Goal: Information Seeking & Learning: Learn about a topic

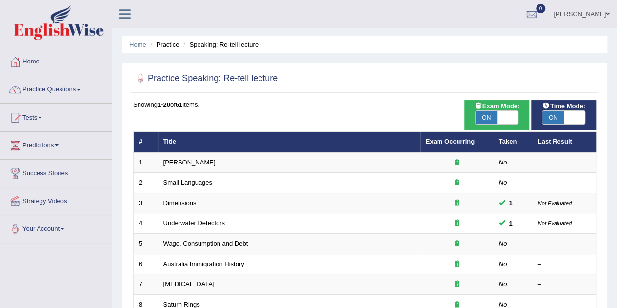
click at [435, 142] on link "Exam Occurring" at bounding box center [450, 140] width 49 height 7
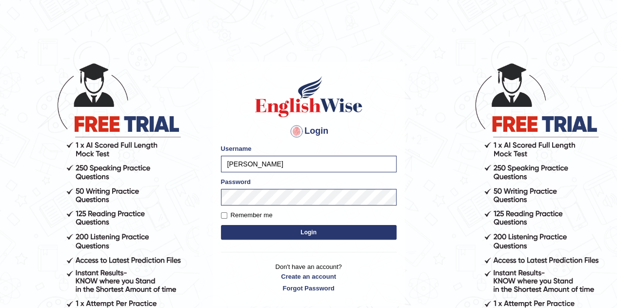
click at [294, 227] on button "Login" at bounding box center [308, 232] width 175 height 15
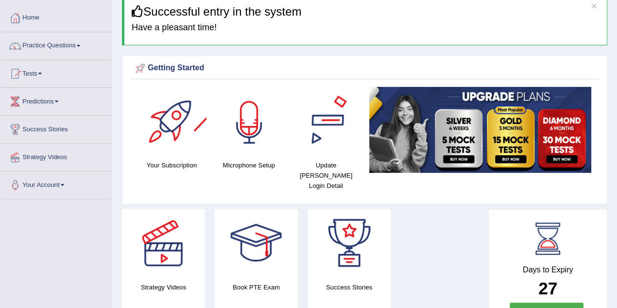
scroll to position [49, 0]
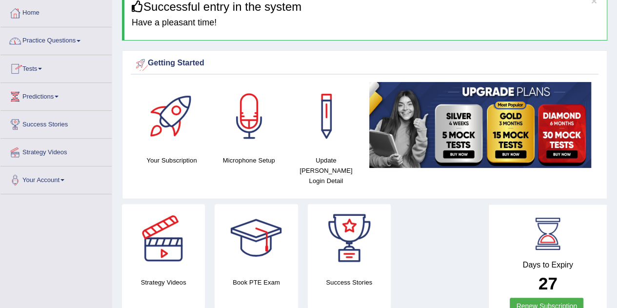
click at [78, 45] on link "Practice Questions" at bounding box center [55, 39] width 111 height 24
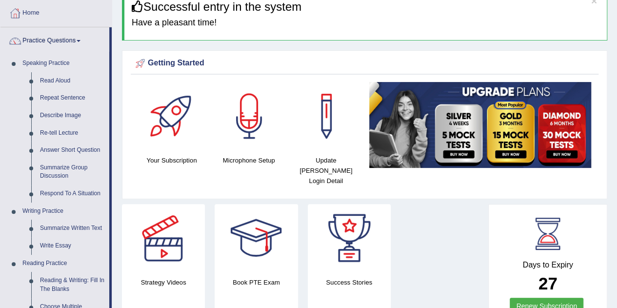
click at [62, 77] on link "Read Aloud" at bounding box center [73, 81] width 74 height 18
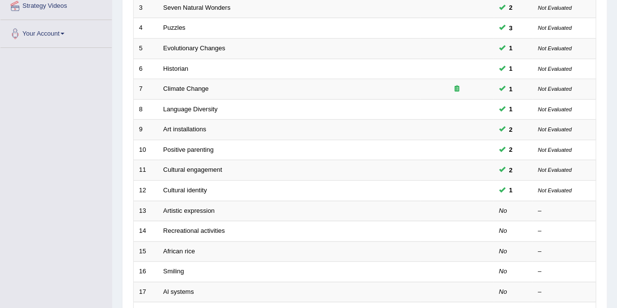
scroll to position [292, 0]
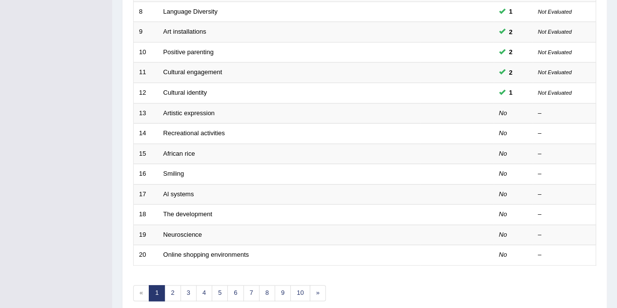
click at [176, 110] on link "Artistic expression" at bounding box center [188, 112] width 51 height 7
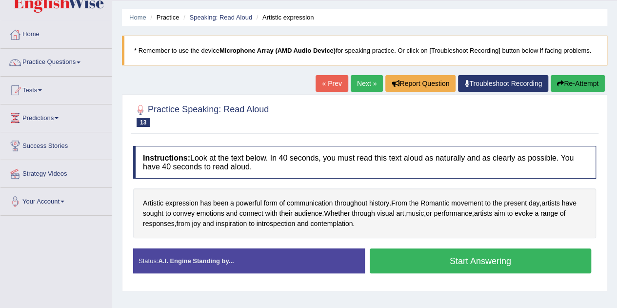
scroll to position [49, 0]
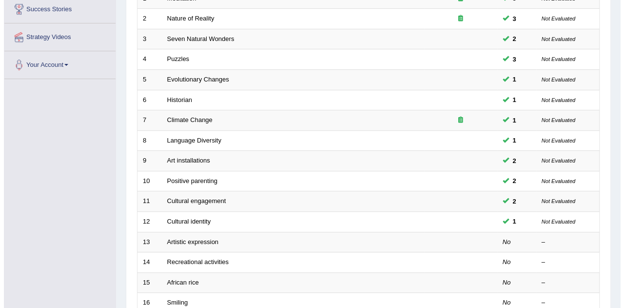
scroll to position [42, 0]
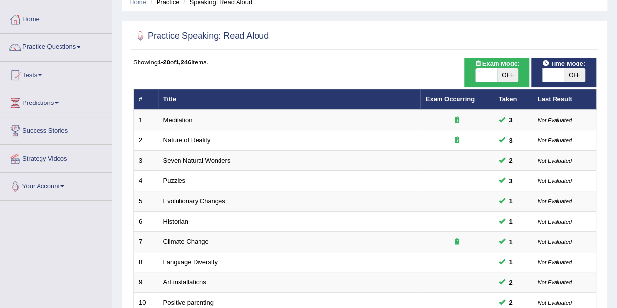
click at [499, 75] on span "OFF" at bounding box center [507, 75] width 21 height 14
checkbox input "true"
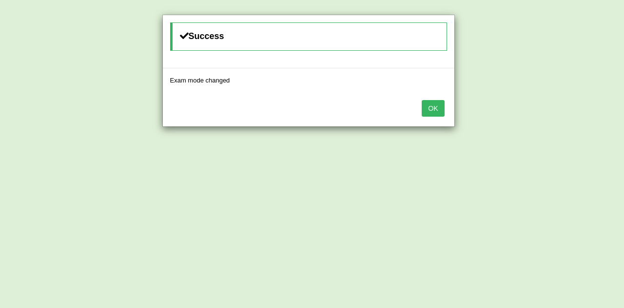
click at [564, 78] on div "Success Exam mode changed OK" at bounding box center [312, 154] width 624 height 308
click at [431, 107] on button "OK" at bounding box center [433, 108] width 22 height 17
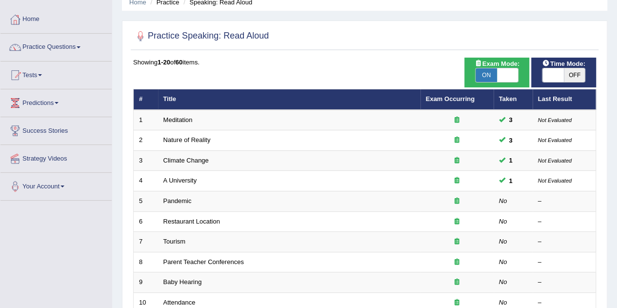
click at [558, 78] on span at bounding box center [552, 75] width 21 height 14
checkbox input "true"
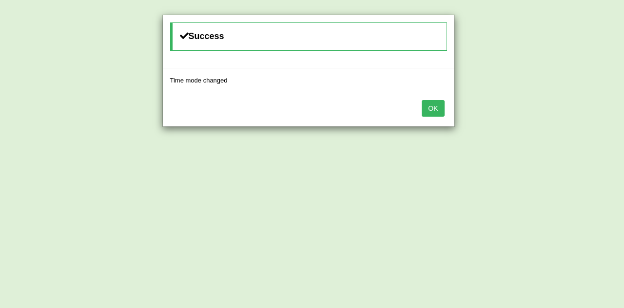
click at [438, 101] on button "OK" at bounding box center [433, 108] width 22 height 17
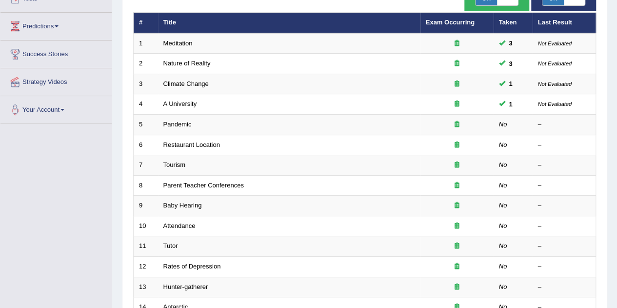
scroll to position [40, 0]
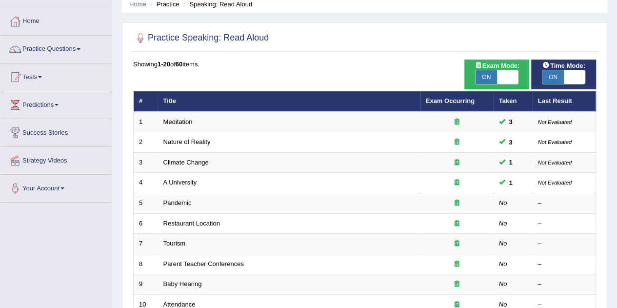
click at [184, 201] on link "Pandemic" at bounding box center [177, 202] width 28 height 7
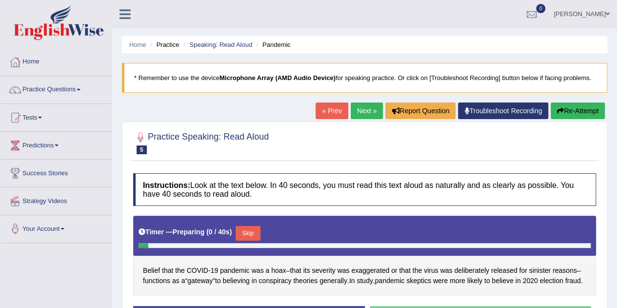
scroll to position [97, 0]
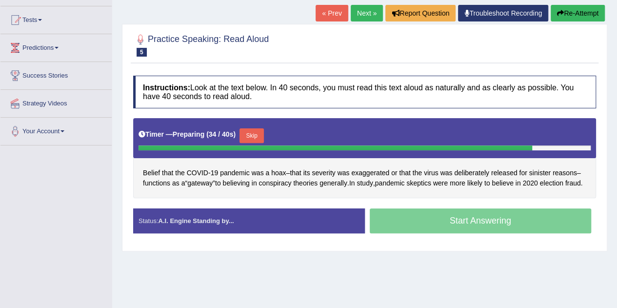
click at [254, 131] on button "Skip" at bounding box center [251, 135] width 24 height 15
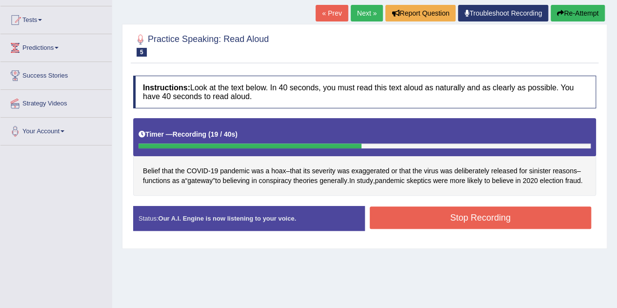
click at [381, 225] on button "Stop Recording" at bounding box center [480, 217] width 222 height 22
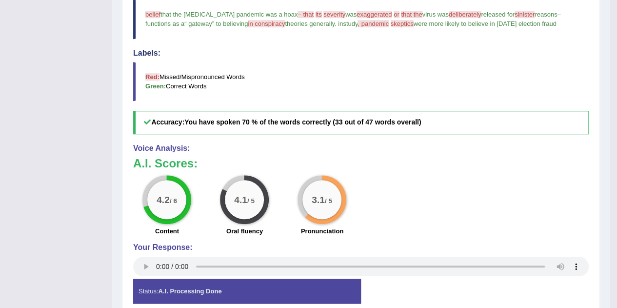
scroll to position [49, 0]
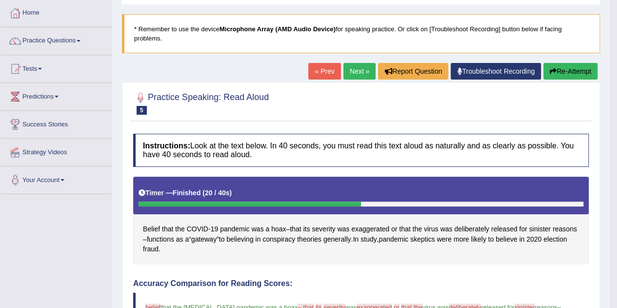
click at [574, 77] on button "Re-Attempt" at bounding box center [570, 71] width 54 height 17
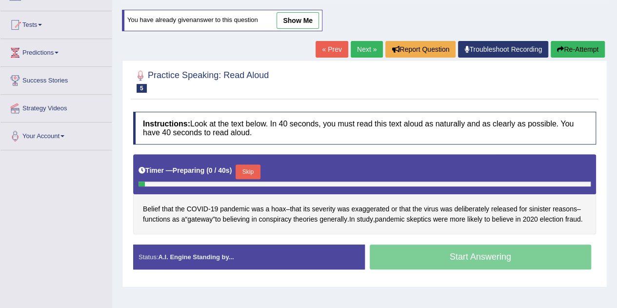
scroll to position [97, 0]
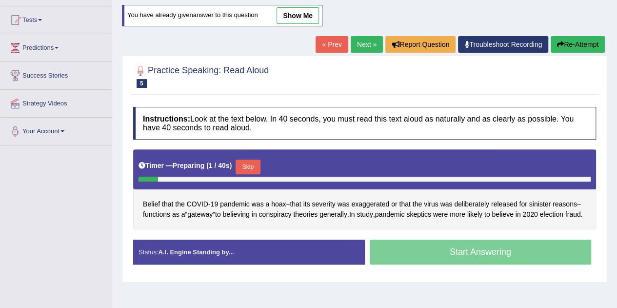
click at [245, 164] on button "Skip" at bounding box center [247, 166] width 24 height 15
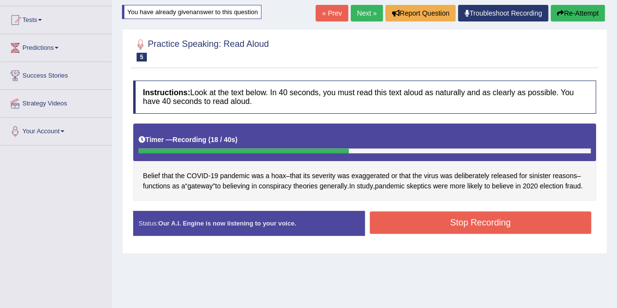
click at [428, 228] on button "Stop Recording" at bounding box center [480, 222] width 222 height 22
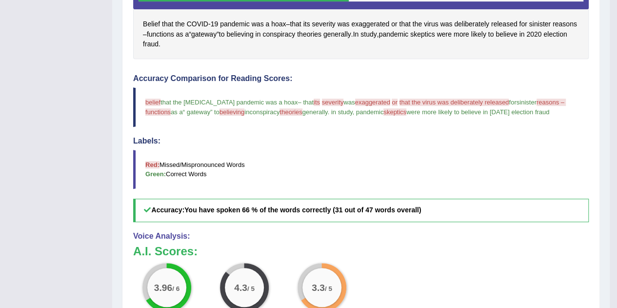
scroll to position [195, 0]
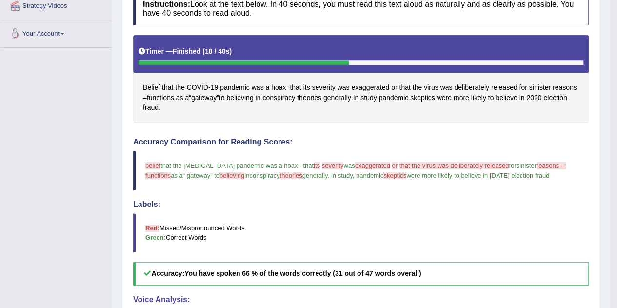
click at [152, 162] on span "belief" at bounding box center [152, 165] width 15 height 7
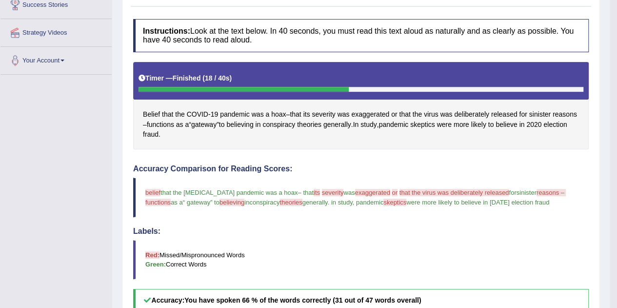
scroll to position [146, 0]
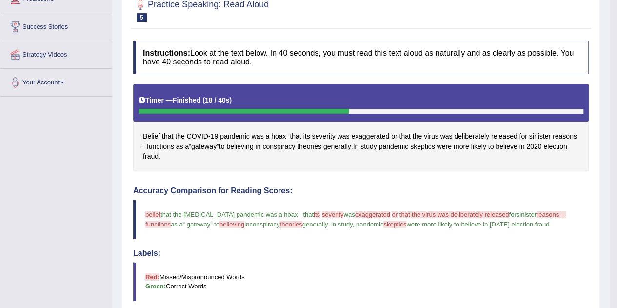
click at [152, 136] on span "Belief" at bounding box center [151, 136] width 17 height 10
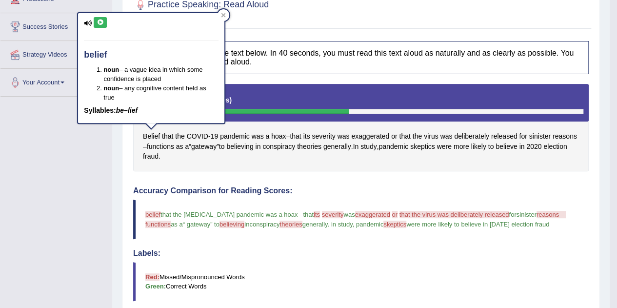
click at [102, 23] on icon at bounding box center [100, 22] width 7 height 6
click at [101, 22] on icon at bounding box center [100, 22] width 7 height 6
click at [105, 24] on button at bounding box center [100, 22] width 13 height 11
click at [226, 15] on div at bounding box center [223, 15] width 12 height 12
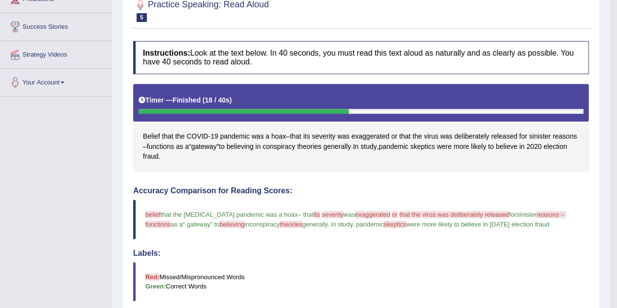
click at [324, 136] on span "severity" at bounding box center [322, 136] width 23 height 10
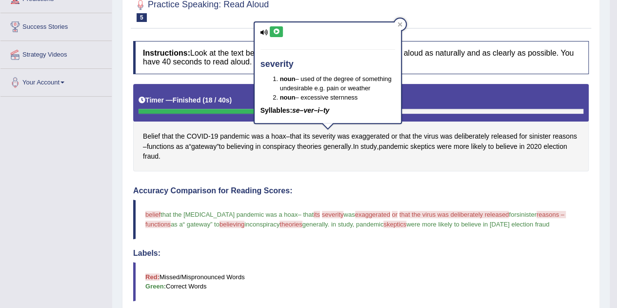
click at [277, 30] on icon at bounding box center [275, 32] width 7 height 6
click at [274, 31] on icon at bounding box center [275, 32] width 7 height 6
click at [367, 135] on span "exaggerated" at bounding box center [370, 136] width 38 height 10
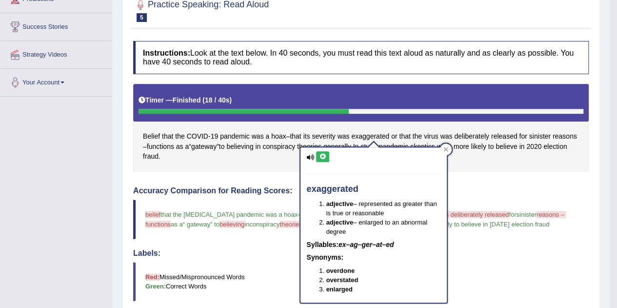
click at [319, 154] on icon at bounding box center [322, 157] width 7 height 6
click at [322, 152] on button at bounding box center [322, 156] width 13 height 11
click at [442, 151] on div at bounding box center [446, 149] width 12 height 12
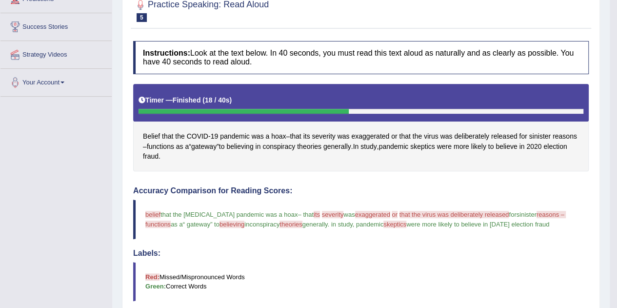
click at [475, 135] on span "deliberately" at bounding box center [471, 136] width 35 height 10
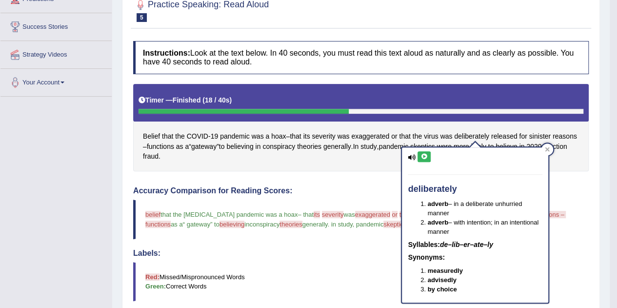
click at [427, 154] on icon at bounding box center [423, 157] width 7 height 6
drag, startPoint x: 545, startPoint y: 151, endPoint x: 535, endPoint y: 157, distance: 12.3
click at [547, 150] on icon at bounding box center [546, 149] width 5 height 5
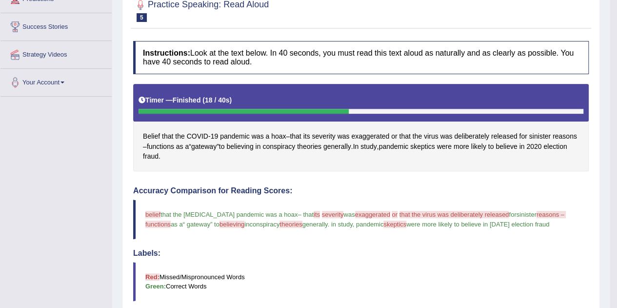
click at [512, 132] on span "released" at bounding box center [504, 136] width 26 height 10
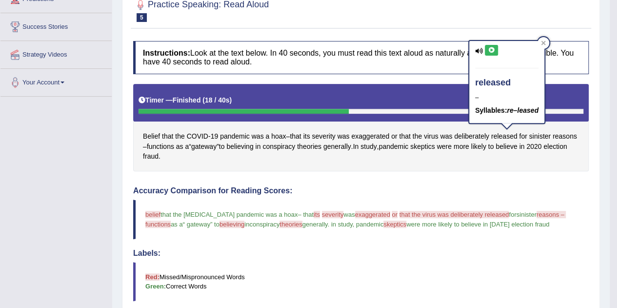
click at [491, 50] on icon at bounding box center [490, 50] width 7 height 6
click at [541, 187] on h4 "Accuracy Comparison for Reading Scores:" at bounding box center [360, 190] width 455 height 9
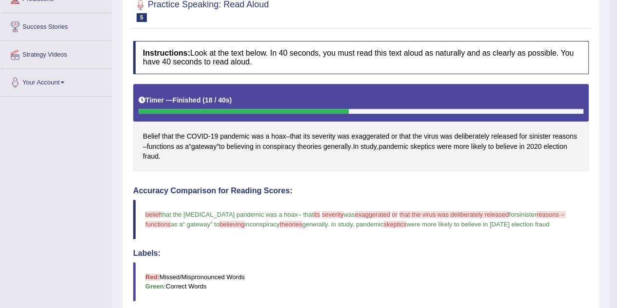
click at [253, 147] on span "believing" at bounding box center [239, 146] width 27 height 10
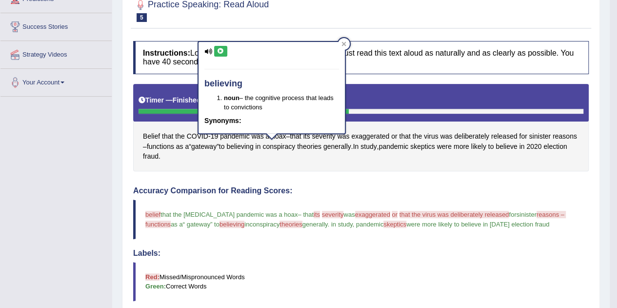
click at [222, 49] on icon at bounding box center [220, 51] width 7 height 6
click at [435, 146] on span "skeptics" at bounding box center [422, 146] width 25 height 10
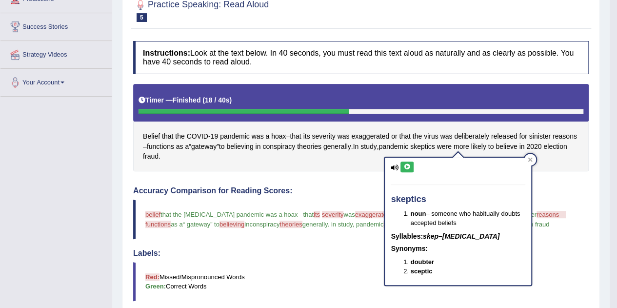
click at [411, 168] on button at bounding box center [406, 166] width 13 height 11
click at [412, 171] on button at bounding box center [406, 166] width 13 height 11
click at [530, 163] on div at bounding box center [530, 160] width 12 height 12
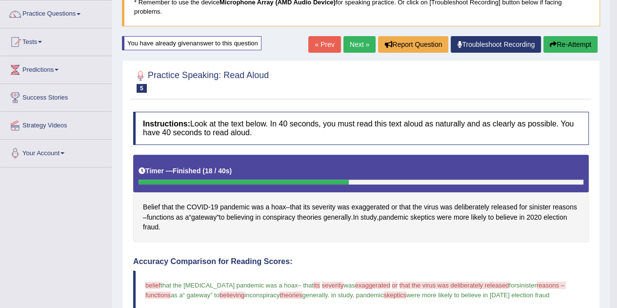
scroll to position [49, 0]
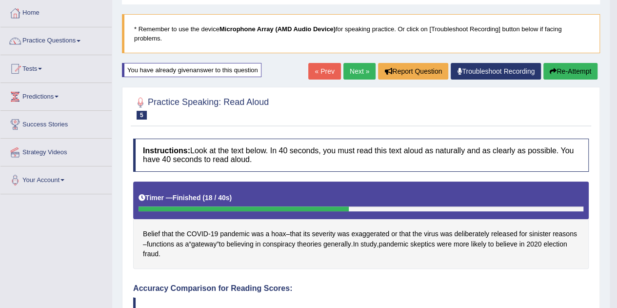
click at [566, 73] on button "Re-Attempt" at bounding box center [570, 71] width 54 height 17
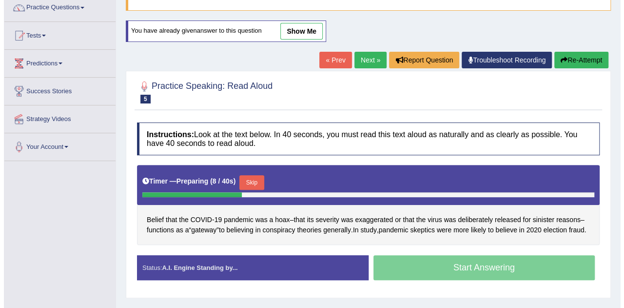
scroll to position [97, 0]
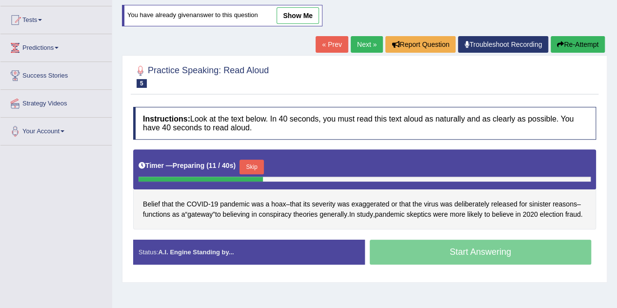
click at [261, 164] on button "Skip" at bounding box center [251, 166] width 24 height 15
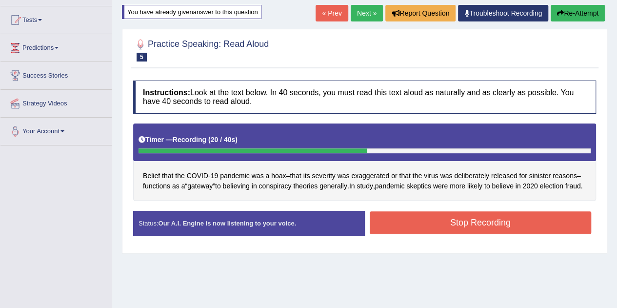
click at [418, 223] on button "Stop Recording" at bounding box center [480, 222] width 222 height 22
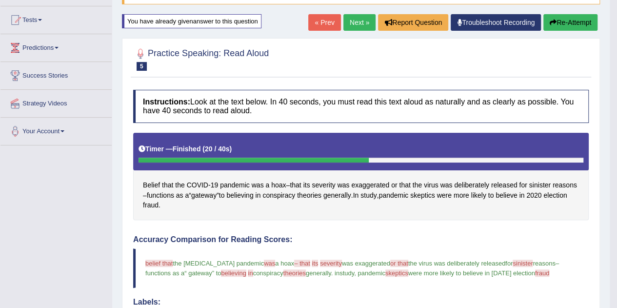
click at [567, 28] on button "Re-Attempt" at bounding box center [570, 22] width 54 height 17
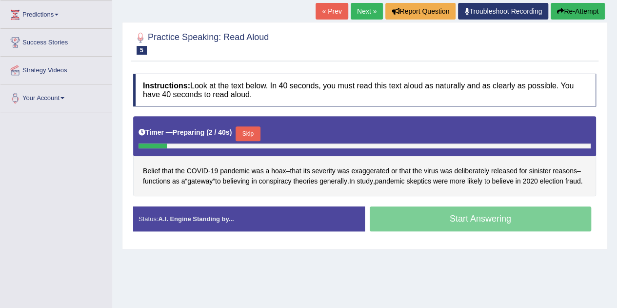
scroll to position [146, 0]
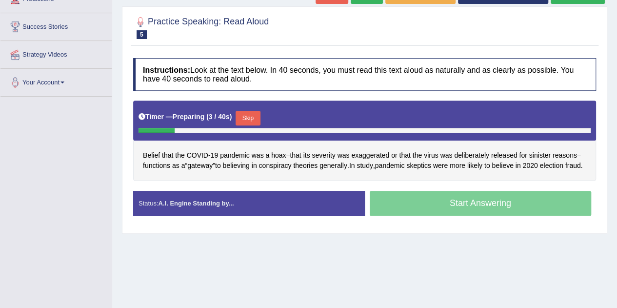
click at [252, 116] on button "Skip" at bounding box center [247, 118] width 24 height 15
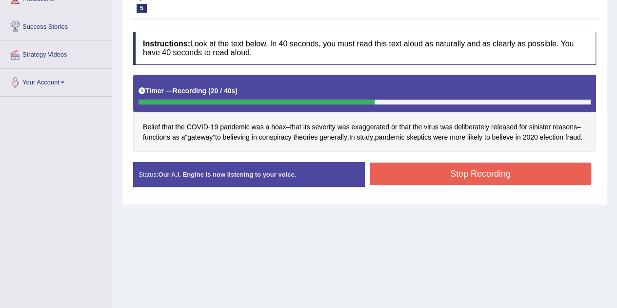
click at [410, 174] on button "Stop Recording" at bounding box center [480, 173] width 222 height 22
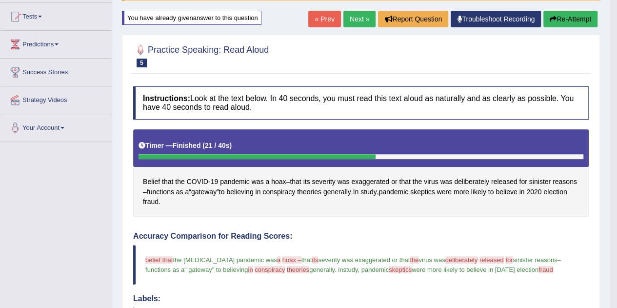
scroll to position [47, 0]
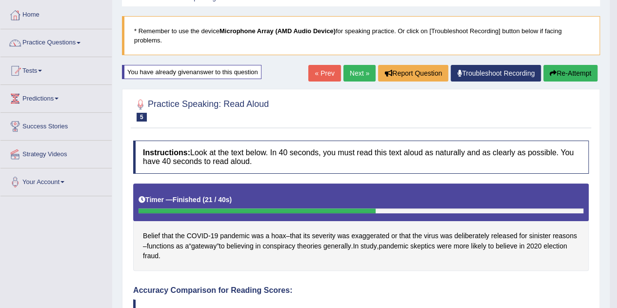
click at [359, 70] on link "Next »" at bounding box center [359, 73] width 32 height 17
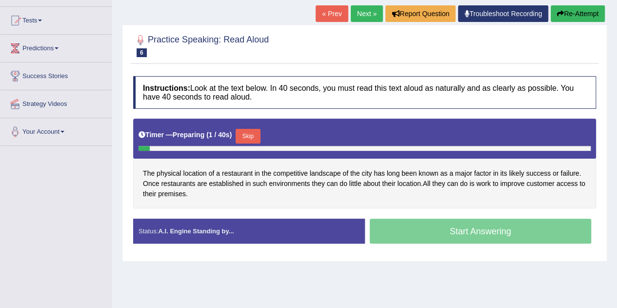
scroll to position [97, 0]
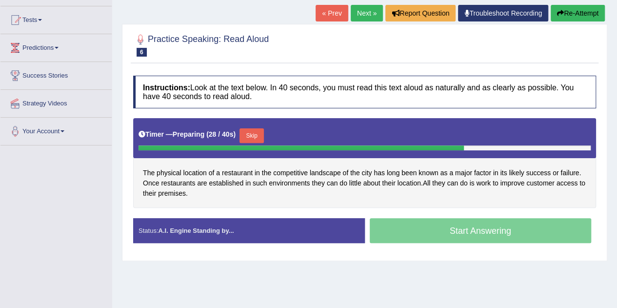
click at [252, 133] on button "Skip" at bounding box center [251, 135] width 24 height 15
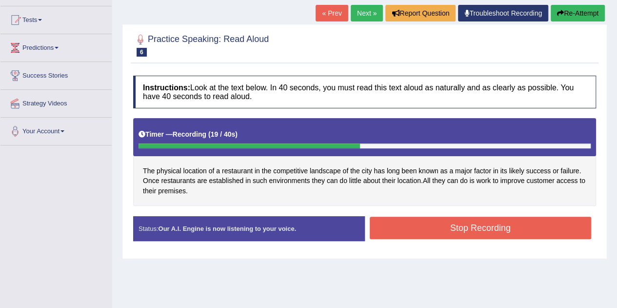
click at [460, 226] on button "Stop Recording" at bounding box center [480, 227] width 222 height 22
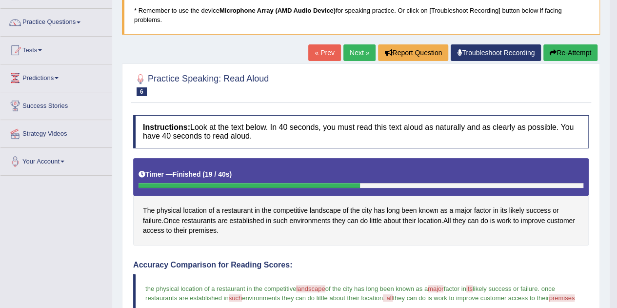
scroll to position [0, 0]
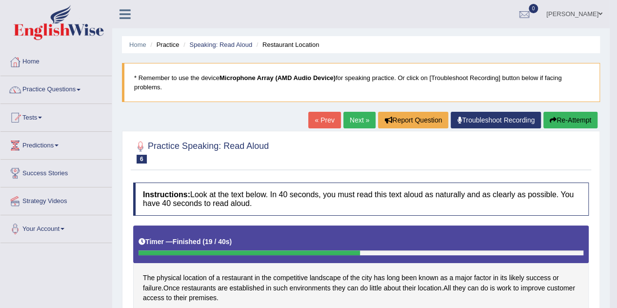
click at [357, 117] on link "Next »" at bounding box center [359, 120] width 32 height 17
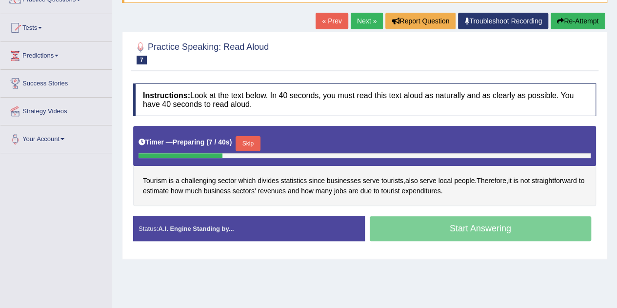
scroll to position [97, 0]
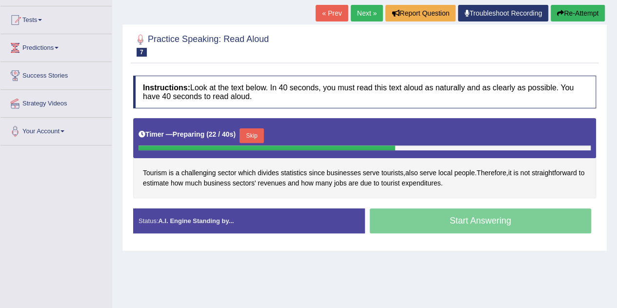
click at [255, 130] on button "Skip" at bounding box center [251, 135] width 24 height 15
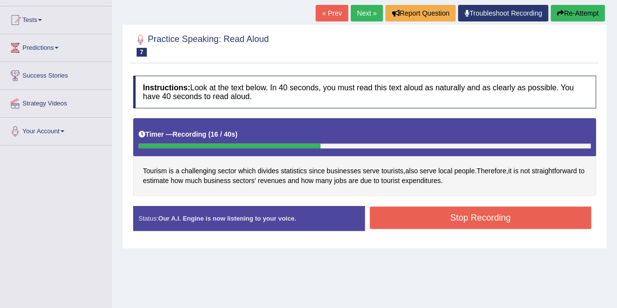
click at [457, 212] on button "Stop Recording" at bounding box center [480, 217] width 222 height 22
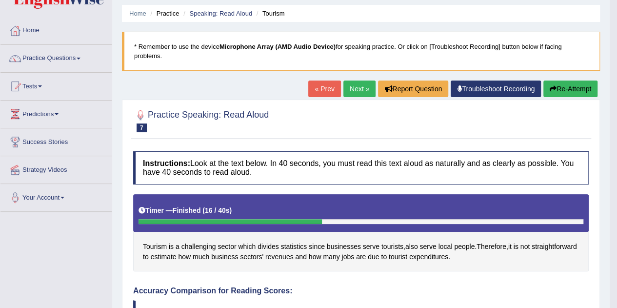
scroll to position [0, 0]
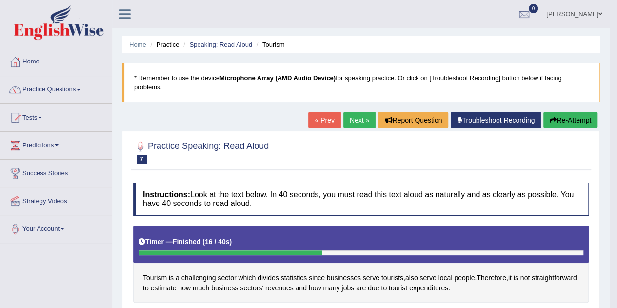
click at [357, 113] on link "Next »" at bounding box center [359, 120] width 32 height 17
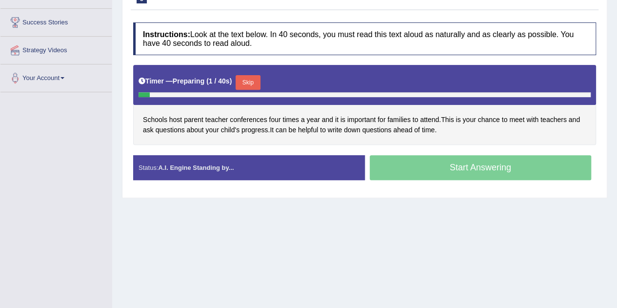
scroll to position [146, 0]
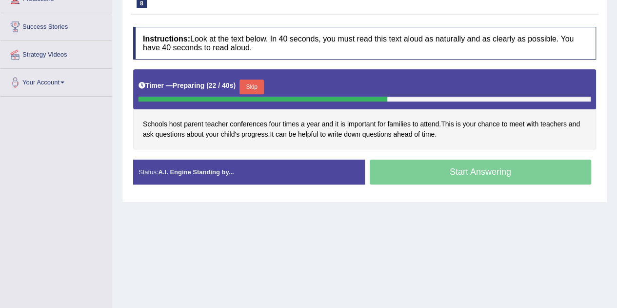
click at [261, 86] on button "Skip" at bounding box center [251, 86] width 24 height 15
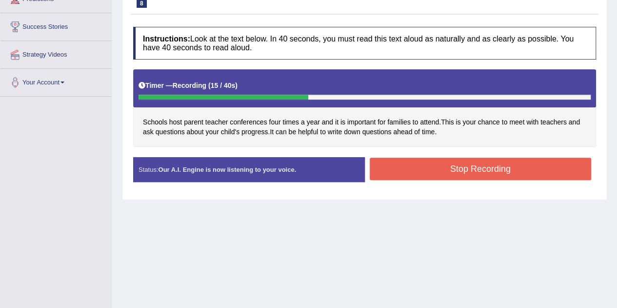
click at [433, 169] on button "Stop Recording" at bounding box center [480, 168] width 222 height 22
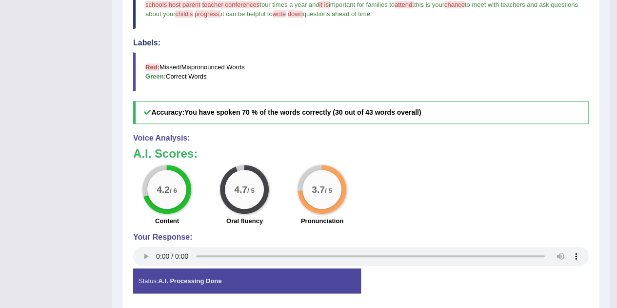
scroll to position [49, 0]
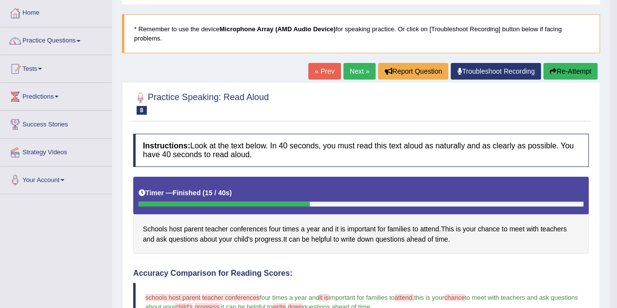
click at [576, 73] on button "Re-Attempt" at bounding box center [570, 71] width 54 height 17
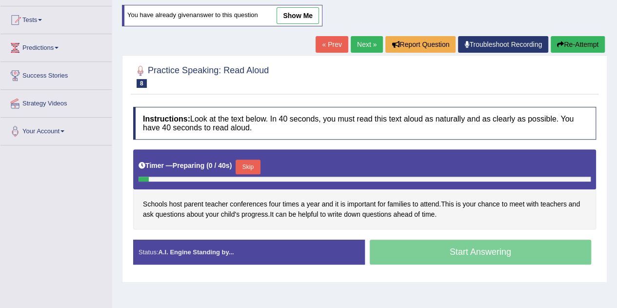
click at [252, 167] on button "Skip" at bounding box center [247, 166] width 24 height 15
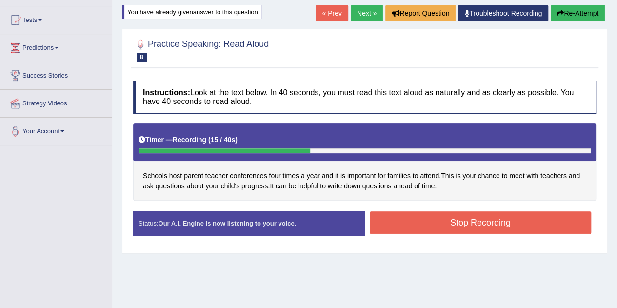
drag, startPoint x: 390, startPoint y: 221, endPoint x: 396, endPoint y: 222, distance: 6.4
click at [392, 222] on button "Stop Recording" at bounding box center [480, 222] width 222 height 22
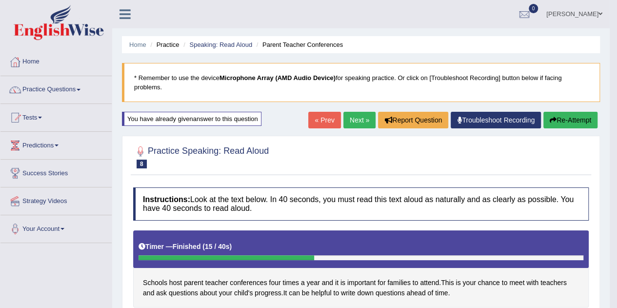
click at [357, 120] on link "Next »" at bounding box center [359, 120] width 32 height 17
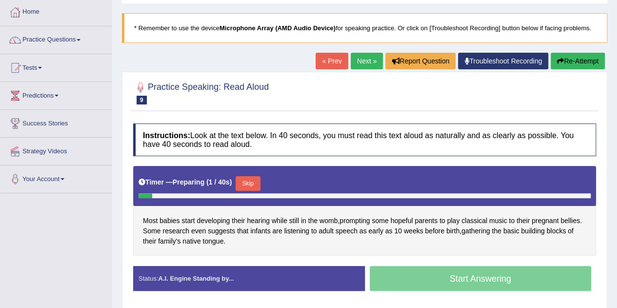
scroll to position [97, 0]
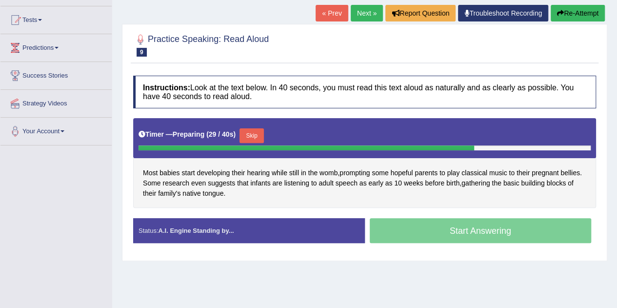
click at [258, 137] on button "Skip" at bounding box center [251, 135] width 24 height 15
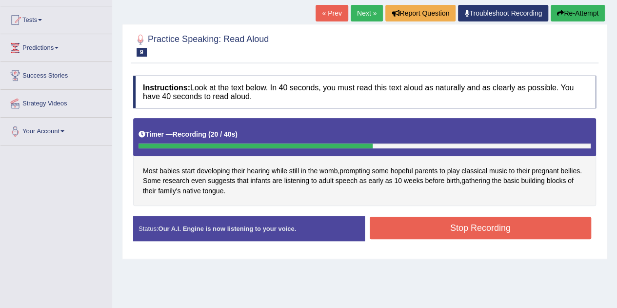
click at [459, 231] on button "Stop Recording" at bounding box center [480, 227] width 222 height 22
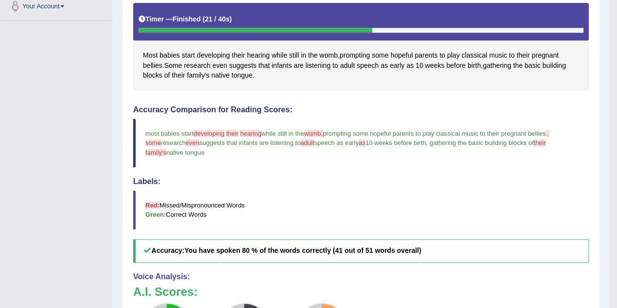
scroll to position [195, 0]
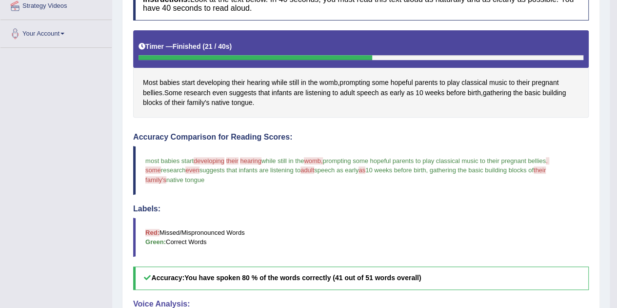
click at [216, 78] on span "developing" at bounding box center [213, 83] width 33 height 10
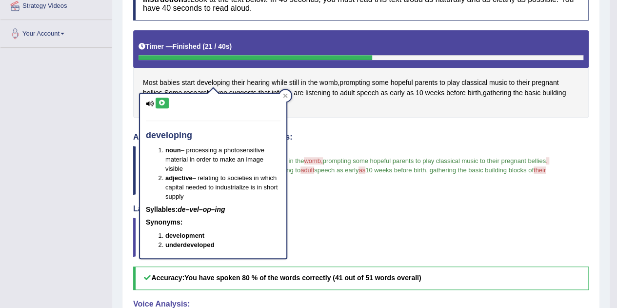
click at [163, 103] on icon at bounding box center [161, 103] width 7 height 6
click at [350, 140] on div "Accuracy Comparison for Reading Scores: most babies start developing developmen…" at bounding box center [360, 211] width 455 height 157
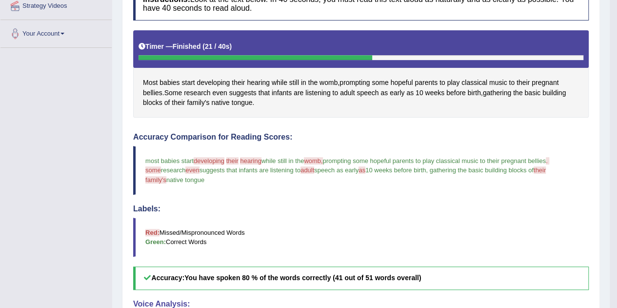
click at [248, 79] on span "hearing" at bounding box center [258, 83] width 23 height 10
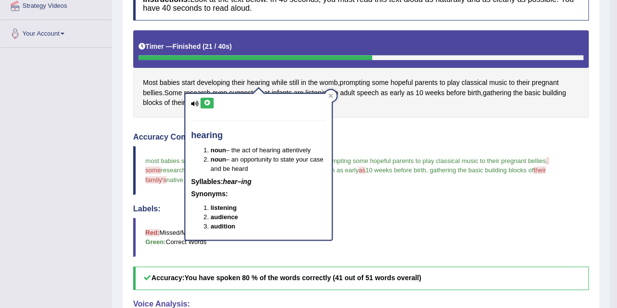
click at [211, 99] on button at bounding box center [206, 102] width 13 height 11
click at [331, 97] on icon at bounding box center [330, 95] width 5 height 5
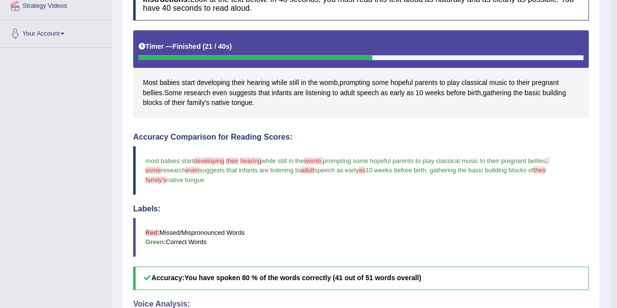
click at [323, 78] on span "womb" at bounding box center [328, 83] width 18 height 10
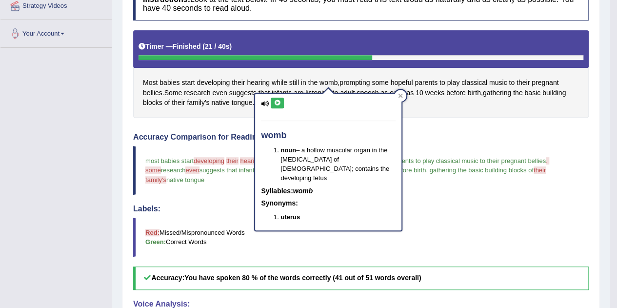
click at [282, 99] on button at bounding box center [277, 102] width 13 height 11
drag, startPoint x: 279, startPoint y: 112, endPoint x: 274, endPoint y: 196, distance: 84.5
click at [274, 196] on div "womb noun – a hollow muscular organ in the pelvic cavity of females; contains t…" at bounding box center [328, 162] width 146 height 136
click at [281, 105] on button at bounding box center [277, 102] width 13 height 11
click at [402, 94] on icon at bounding box center [400, 95] width 4 height 4
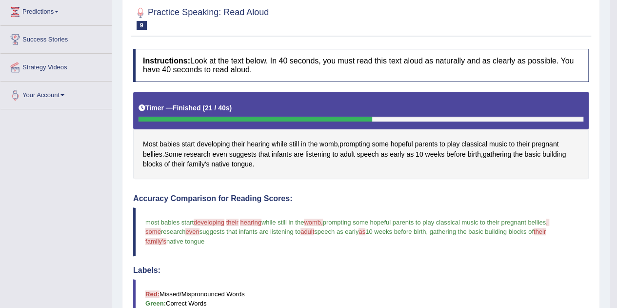
scroll to position [97, 0]
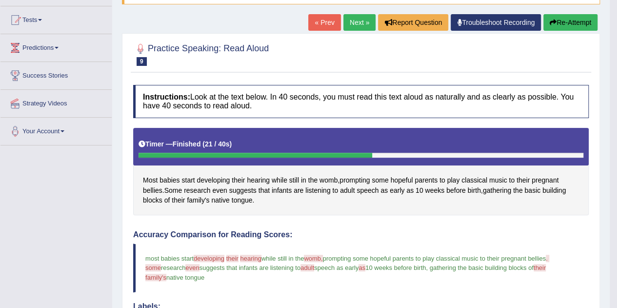
drag, startPoint x: 583, startPoint y: 23, endPoint x: 574, endPoint y: 28, distance: 10.9
click at [583, 23] on button "Re-Attempt" at bounding box center [570, 22] width 54 height 17
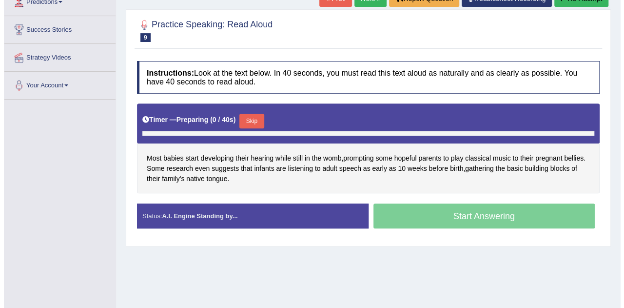
scroll to position [146, 0]
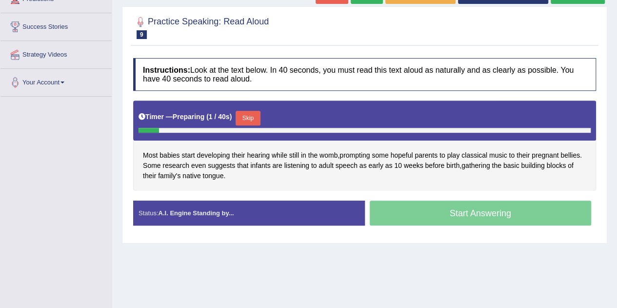
click at [256, 119] on button "Skip" at bounding box center [247, 118] width 24 height 15
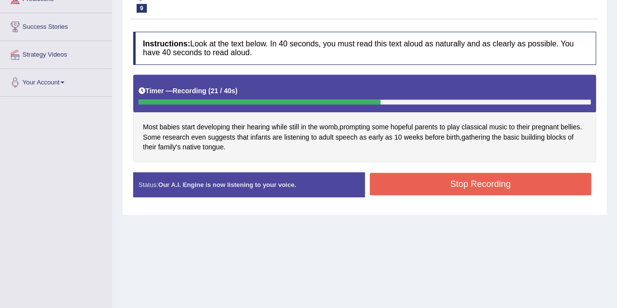
click at [408, 180] on button "Stop Recording" at bounding box center [480, 184] width 222 height 22
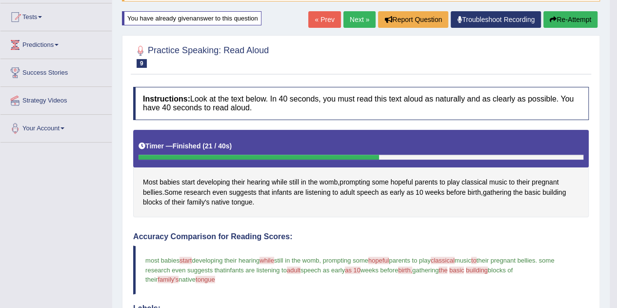
scroll to position [49, 0]
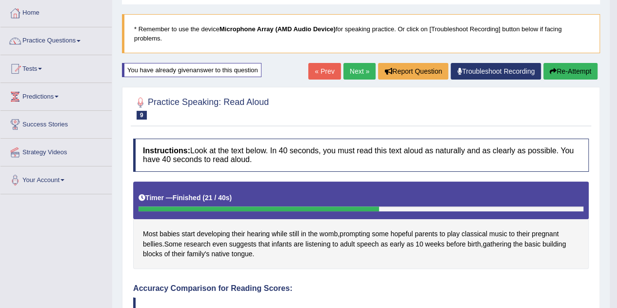
click at [558, 75] on button "Re-Attempt" at bounding box center [570, 71] width 54 height 17
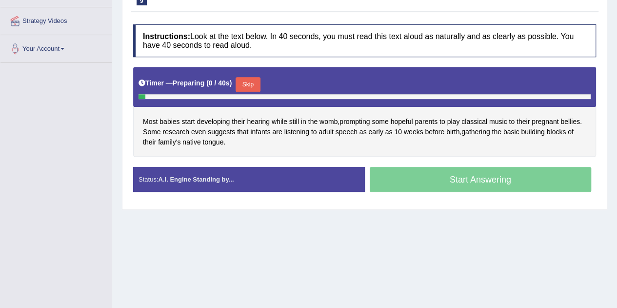
scroll to position [195, 0]
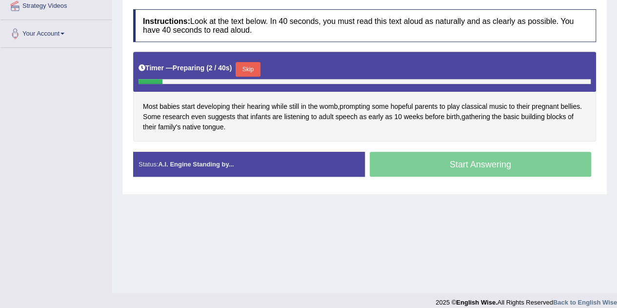
click at [249, 66] on button "Skip" at bounding box center [247, 69] width 24 height 15
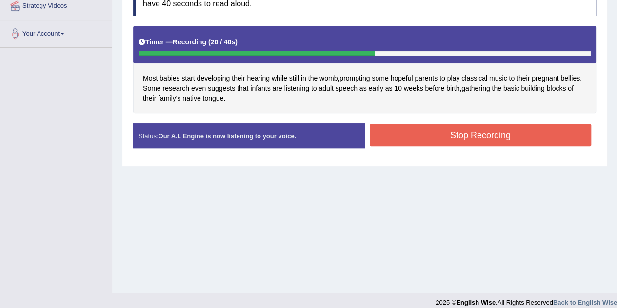
click at [417, 129] on button "Stop Recording" at bounding box center [480, 135] width 222 height 22
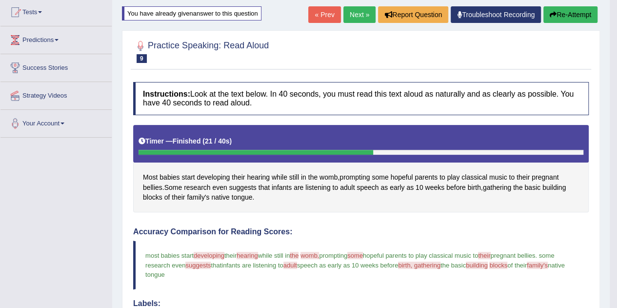
scroll to position [49, 0]
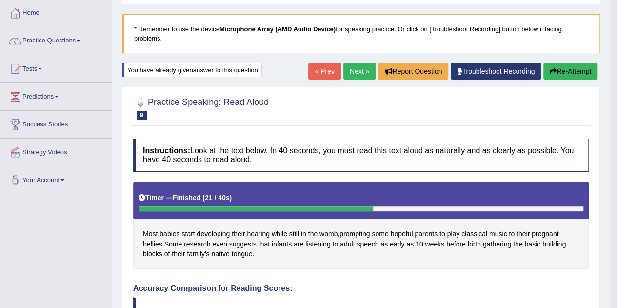
click at [560, 73] on button "Re-Attempt" at bounding box center [570, 71] width 54 height 17
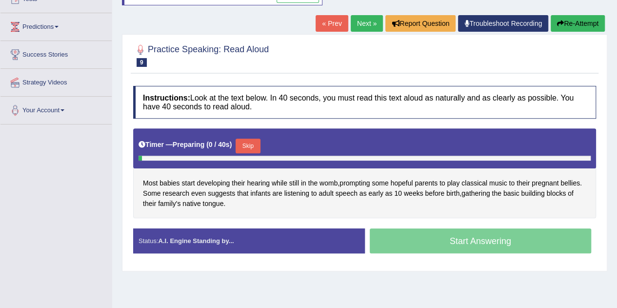
scroll to position [146, 0]
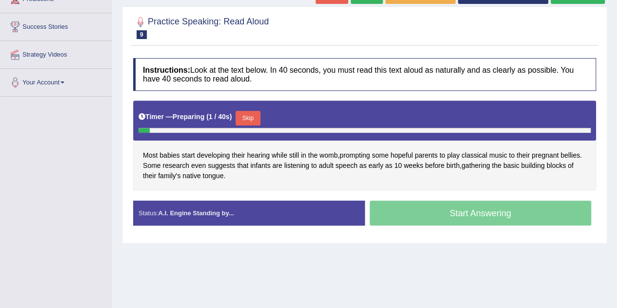
click at [253, 115] on button "Skip" at bounding box center [247, 118] width 24 height 15
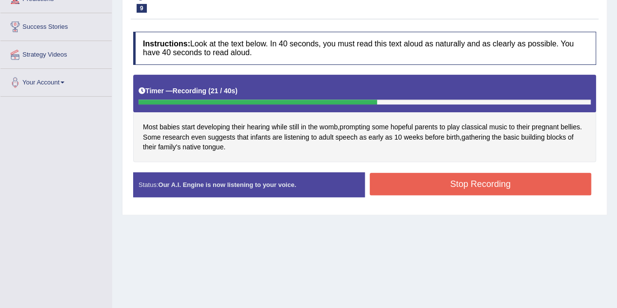
click at [450, 185] on button "Stop Recording" at bounding box center [480, 184] width 222 height 22
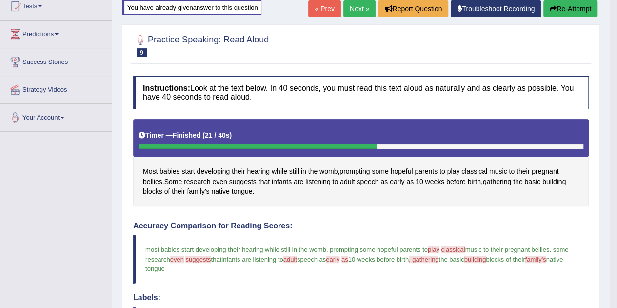
scroll to position [8, 0]
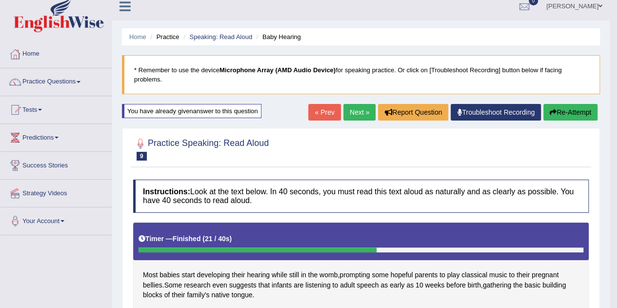
click at [360, 113] on link "Next »" at bounding box center [359, 112] width 32 height 17
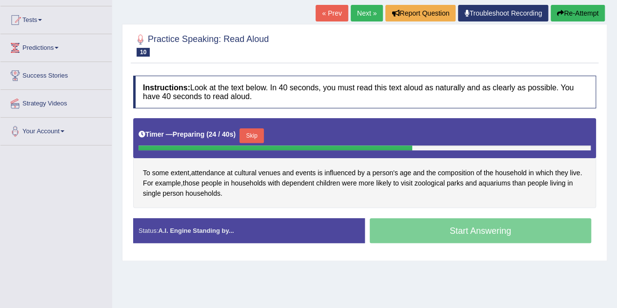
click at [255, 138] on button "Skip" at bounding box center [251, 135] width 24 height 15
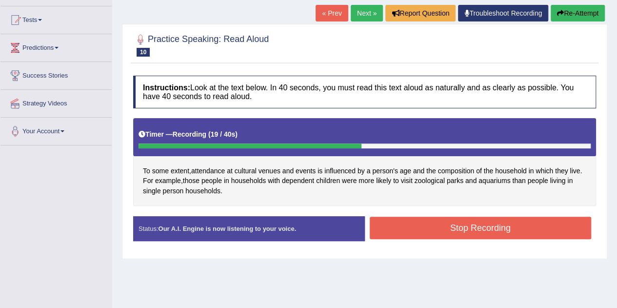
click at [432, 222] on button "Stop Recording" at bounding box center [480, 227] width 222 height 22
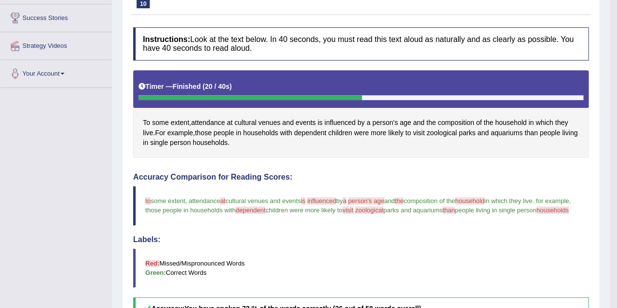
scroll to position [63, 0]
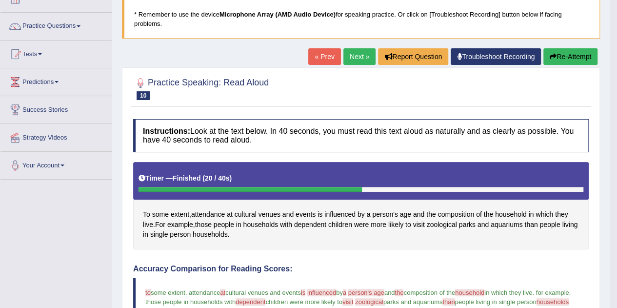
click at [357, 56] on link "Next »" at bounding box center [359, 56] width 32 height 17
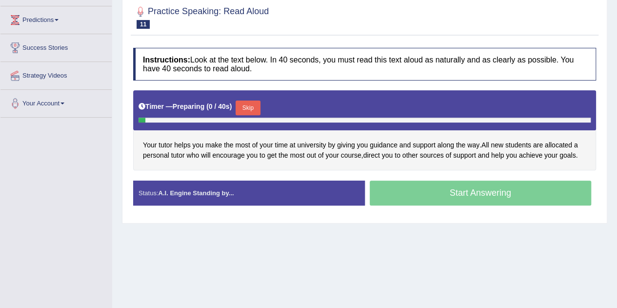
scroll to position [146, 0]
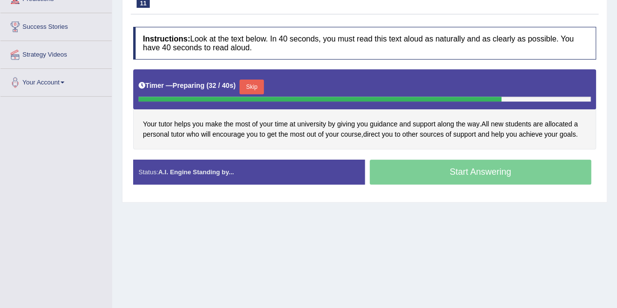
click at [258, 85] on button "Skip" at bounding box center [251, 86] width 24 height 15
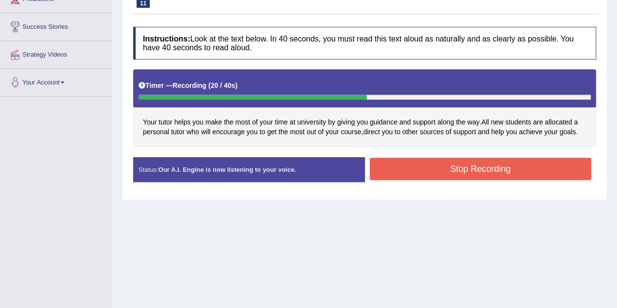
click at [487, 174] on button "Stop Recording" at bounding box center [480, 168] width 222 height 22
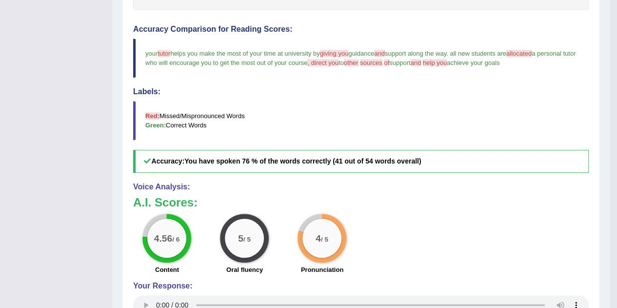
scroll to position [0, 0]
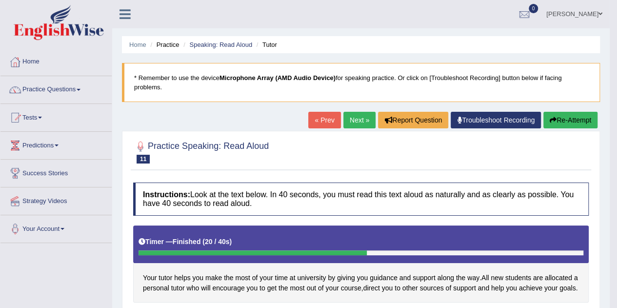
click at [354, 124] on link "Next »" at bounding box center [359, 120] width 32 height 17
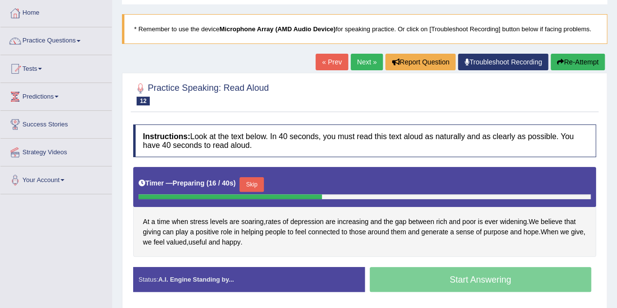
scroll to position [97, 0]
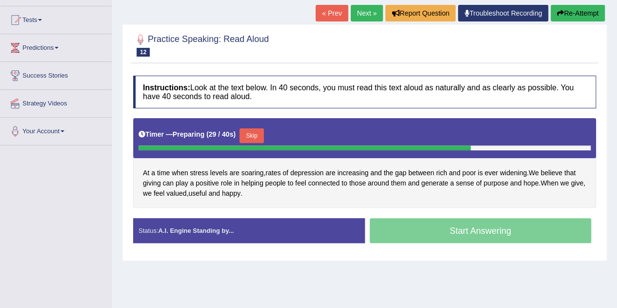
click at [257, 137] on button "Skip" at bounding box center [251, 135] width 24 height 15
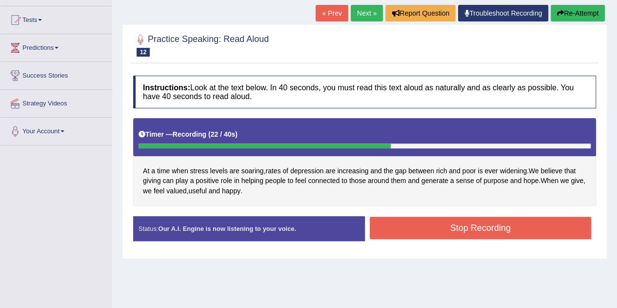
click at [432, 220] on button "Stop Recording" at bounding box center [480, 227] width 222 height 22
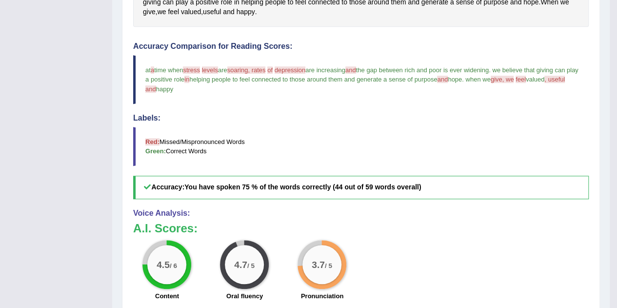
scroll to position [146, 0]
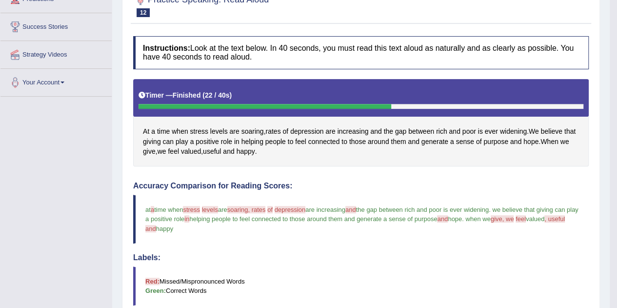
click at [251, 128] on span "soaring" at bounding box center [252, 131] width 22 height 10
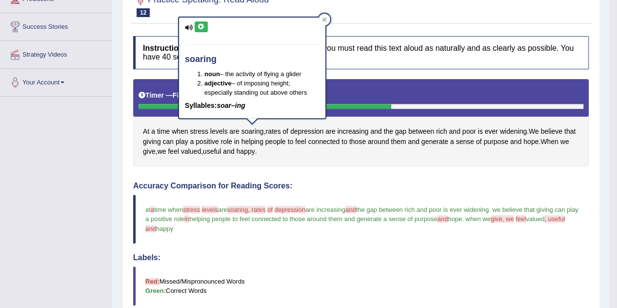
click at [200, 29] on button at bounding box center [200, 26] width 13 height 11
click at [326, 21] on icon at bounding box center [324, 19] width 4 height 4
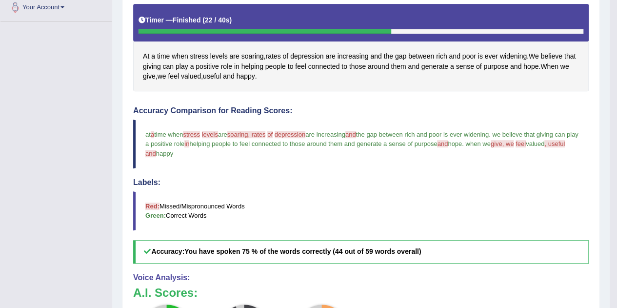
scroll to position [97, 0]
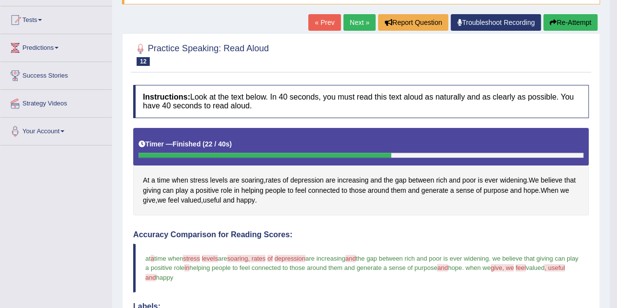
drag, startPoint x: 570, startPoint y: 17, endPoint x: 565, endPoint y: 19, distance: 5.3
click at [570, 17] on button "Re-Attempt" at bounding box center [570, 22] width 54 height 17
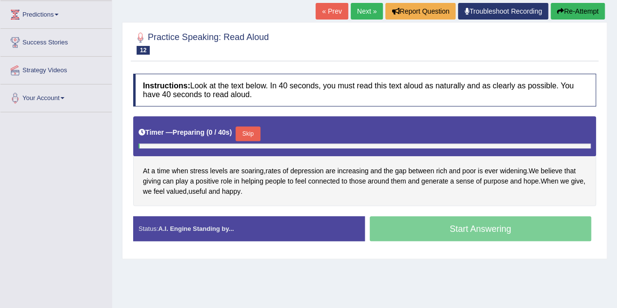
scroll to position [146, 0]
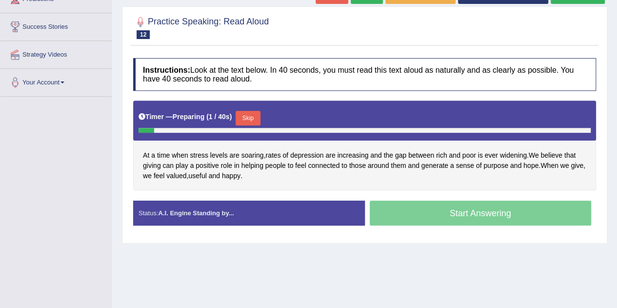
click at [249, 113] on button "Skip" at bounding box center [247, 118] width 24 height 15
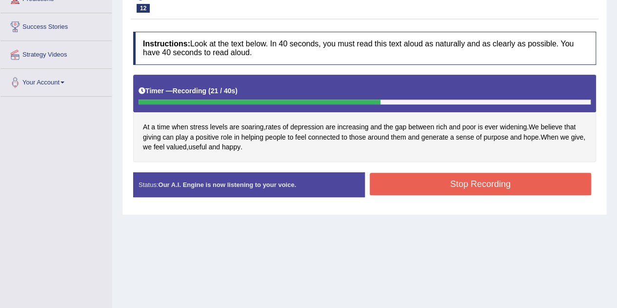
click at [390, 185] on button "Stop Recording" at bounding box center [480, 184] width 222 height 22
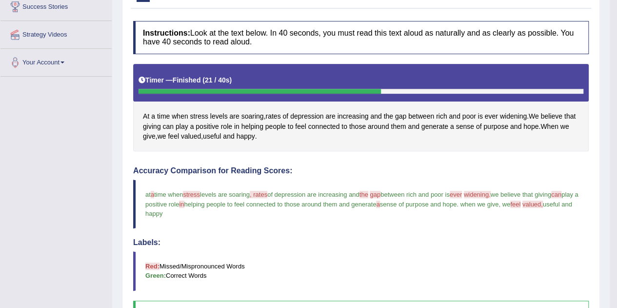
scroll to position [49, 0]
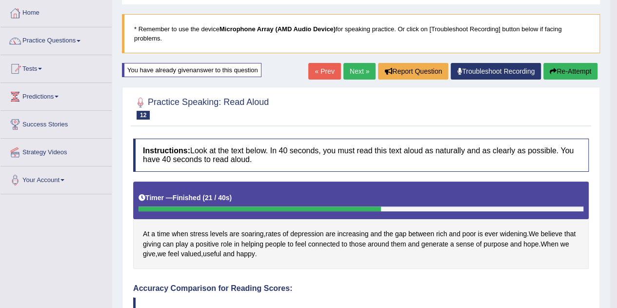
click at [361, 72] on link "Next »" at bounding box center [359, 71] width 32 height 17
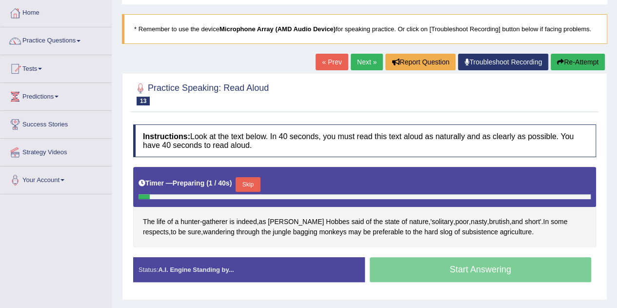
scroll to position [97, 0]
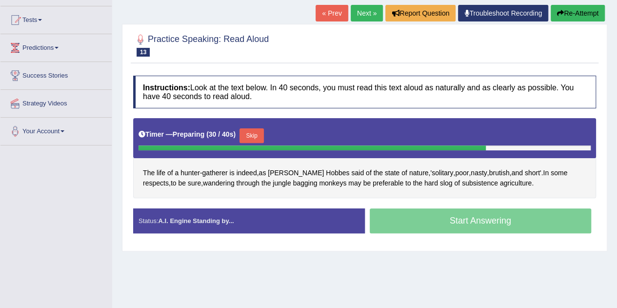
click at [254, 131] on button "Skip" at bounding box center [251, 135] width 24 height 15
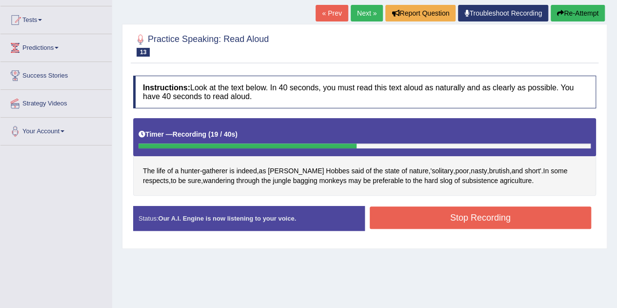
click at [497, 217] on button "Stop Recording" at bounding box center [480, 217] width 222 height 22
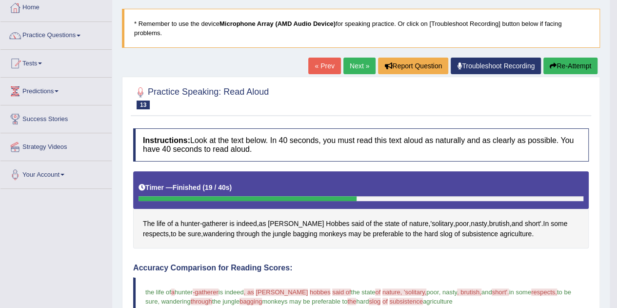
scroll to position [49, 0]
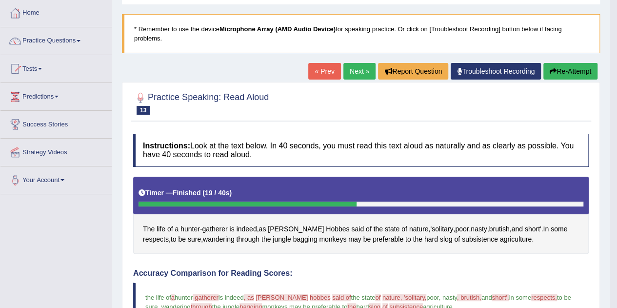
drag, startPoint x: 574, startPoint y: 70, endPoint x: 567, endPoint y: 78, distance: 10.7
click at [574, 70] on button "Re-Attempt" at bounding box center [570, 71] width 54 height 17
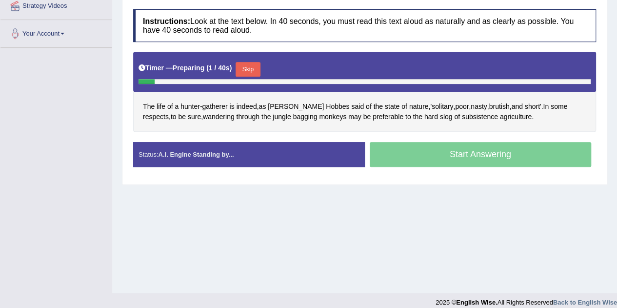
click at [248, 71] on button "Skip" at bounding box center [247, 69] width 24 height 15
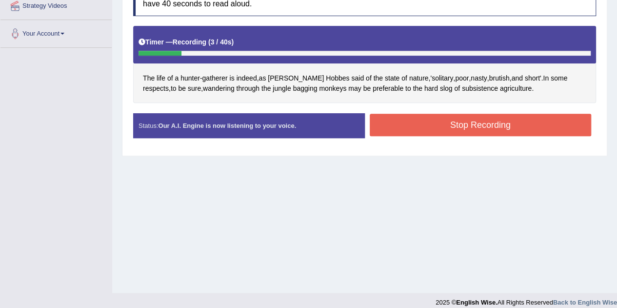
scroll to position [146, 0]
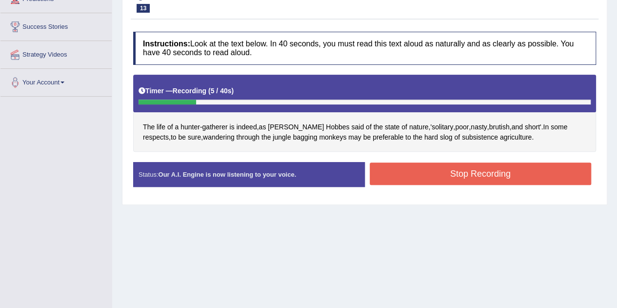
click at [396, 168] on button "Stop Recording" at bounding box center [480, 173] width 222 height 22
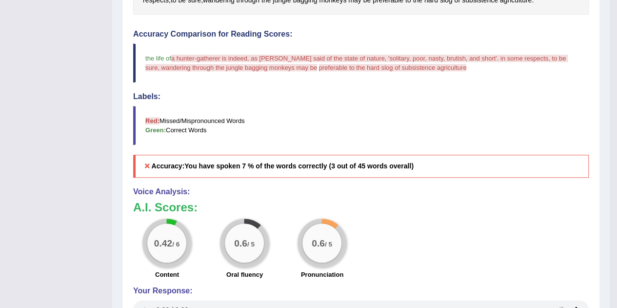
scroll to position [49, 0]
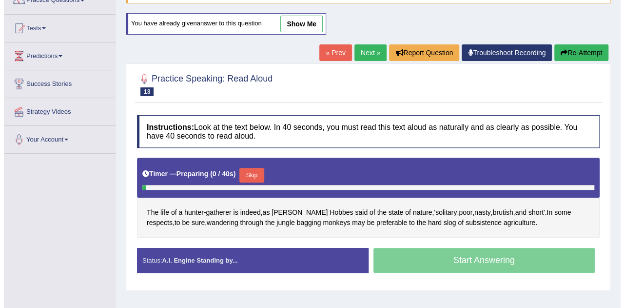
scroll to position [146, 0]
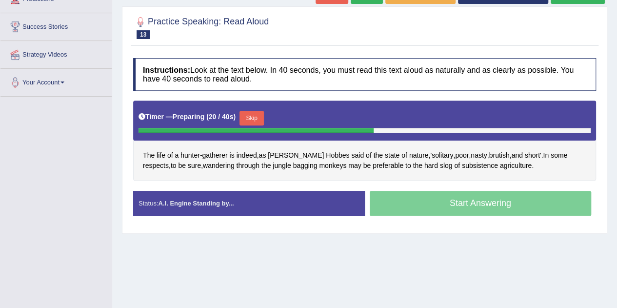
click at [259, 117] on button "Skip" at bounding box center [251, 118] width 24 height 15
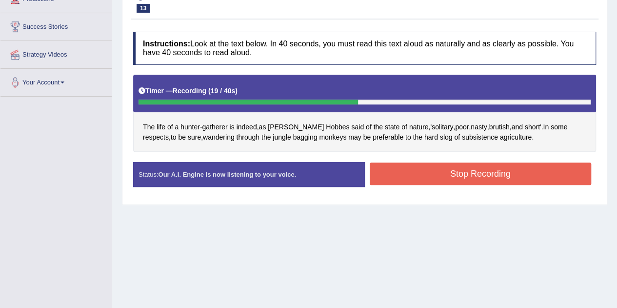
click at [442, 169] on button "Stop Recording" at bounding box center [480, 173] width 222 height 22
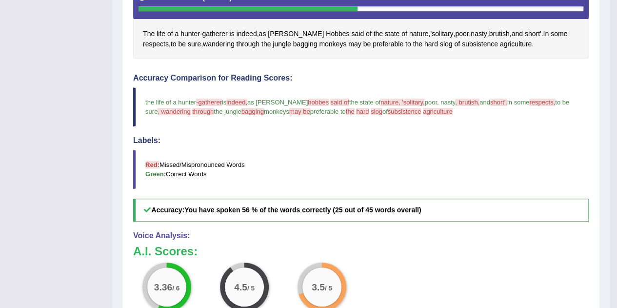
scroll to position [244, 0]
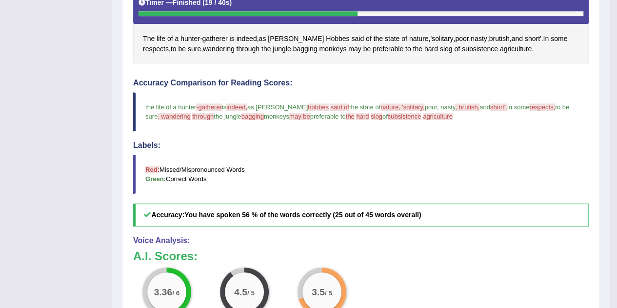
click at [462, 47] on span "subsistence" at bounding box center [480, 49] width 36 height 10
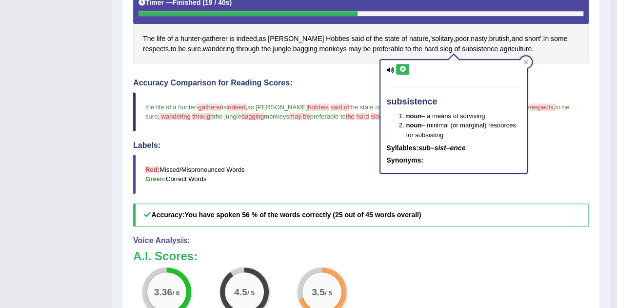
click at [404, 71] on icon at bounding box center [402, 69] width 7 height 6
click at [525, 59] on icon at bounding box center [525, 61] width 5 height 5
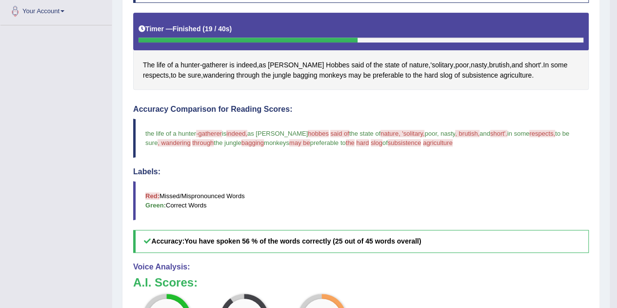
scroll to position [195, 0]
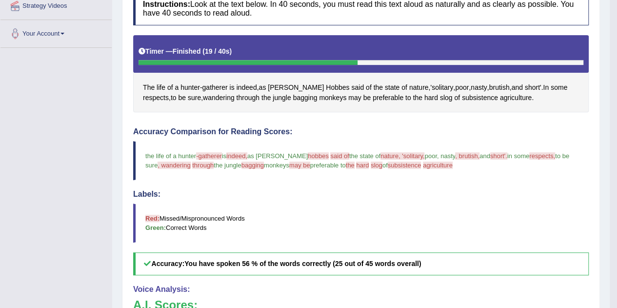
click at [203, 95] on span "wandering" at bounding box center [219, 98] width 32 height 10
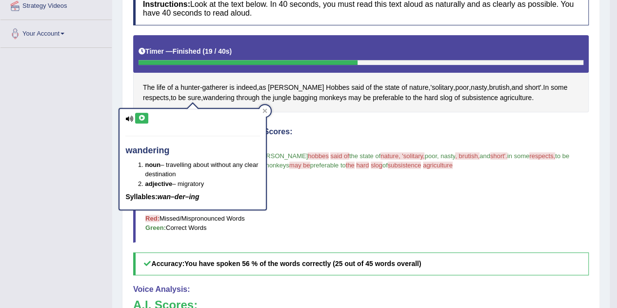
click at [140, 120] on button at bounding box center [141, 118] width 13 height 11
click at [267, 109] on icon at bounding box center [264, 110] width 5 height 5
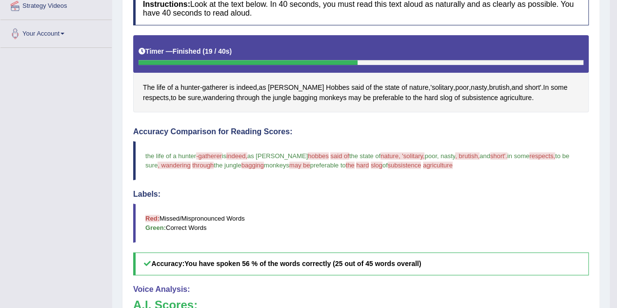
click at [488, 84] on span "brutish" at bounding box center [498, 87] width 20 height 10
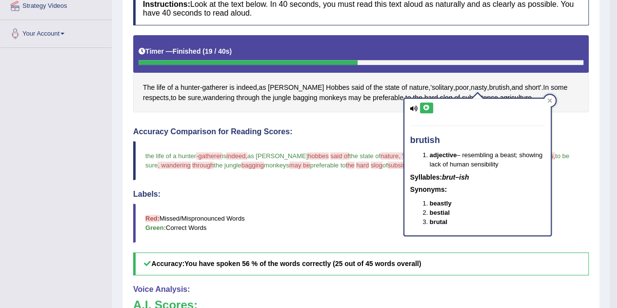
click at [427, 105] on icon at bounding box center [426, 108] width 7 height 6
click at [421, 106] on button at bounding box center [426, 107] width 13 height 11
click at [552, 97] on div at bounding box center [550, 101] width 12 height 12
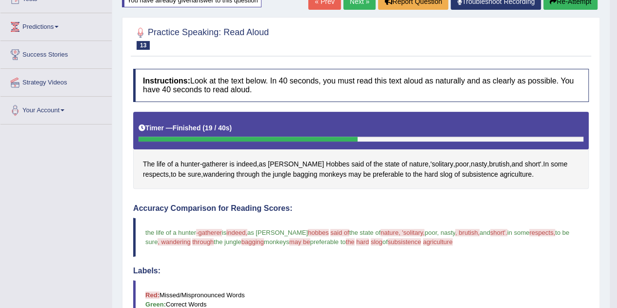
scroll to position [97, 0]
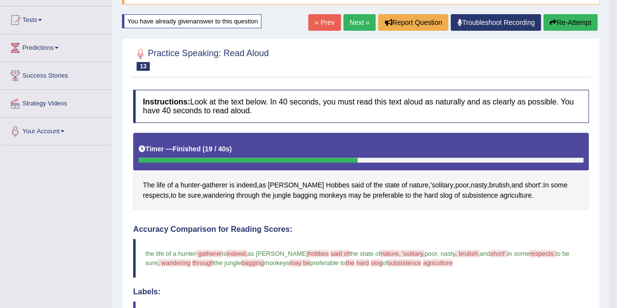
click at [361, 18] on link "Next »" at bounding box center [359, 22] width 32 height 17
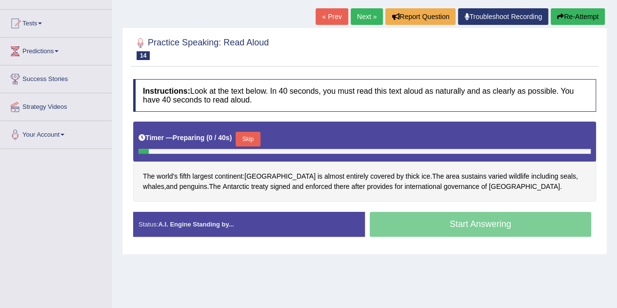
scroll to position [97, 0]
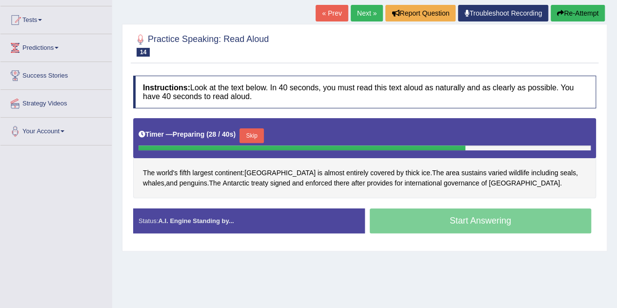
click at [256, 133] on button "Skip" at bounding box center [251, 135] width 24 height 15
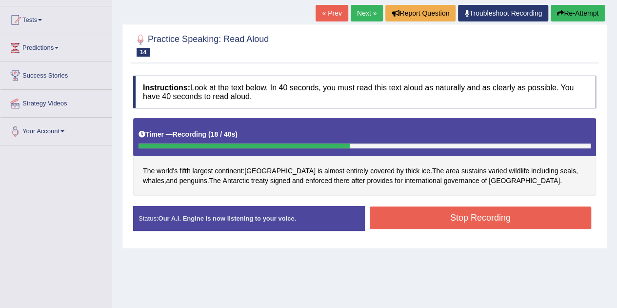
click at [418, 216] on button "Stop Recording" at bounding box center [480, 217] width 222 height 22
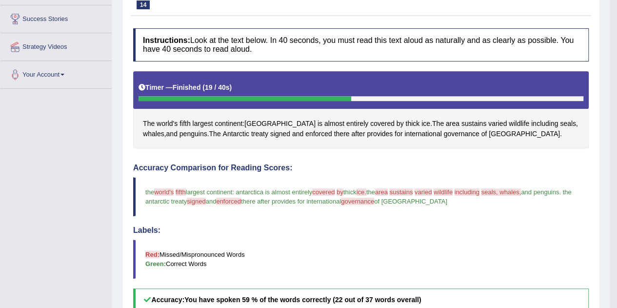
scroll to position [49, 0]
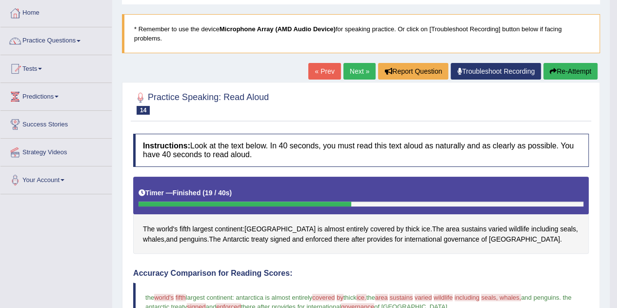
click at [574, 73] on button "Re-Attempt" at bounding box center [570, 71] width 54 height 17
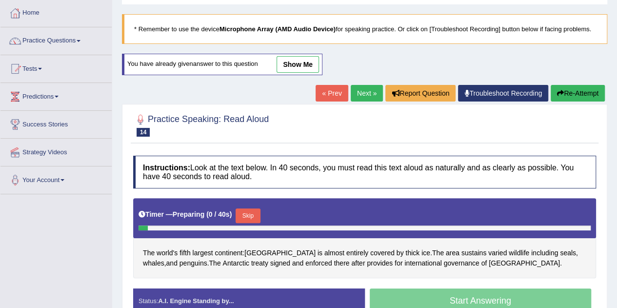
scroll to position [146, 0]
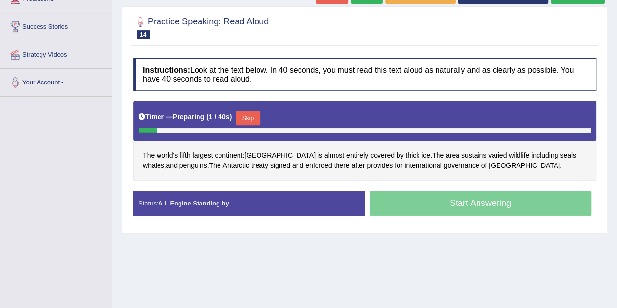
click at [244, 113] on button "Skip" at bounding box center [247, 118] width 24 height 15
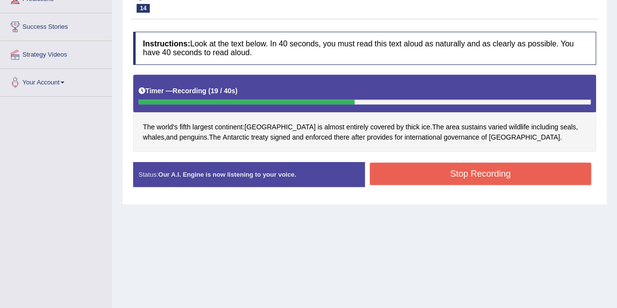
click at [480, 171] on button "Stop Recording" at bounding box center [480, 173] width 222 height 22
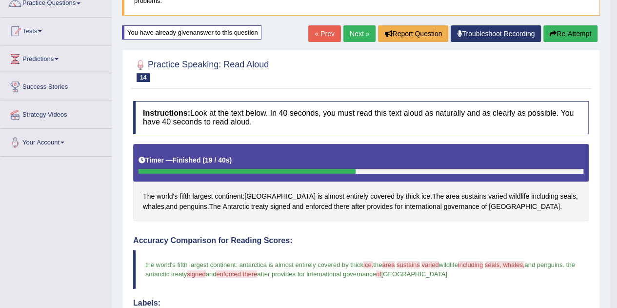
scroll to position [86, 0]
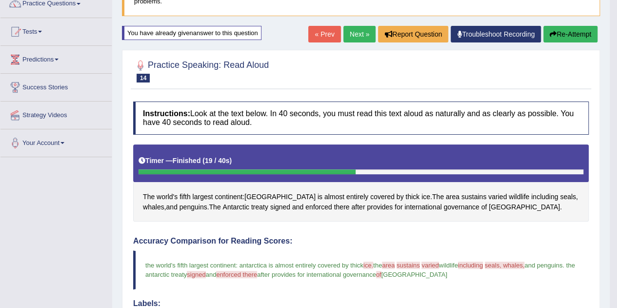
click at [579, 37] on button "Re-Attempt" at bounding box center [570, 34] width 54 height 17
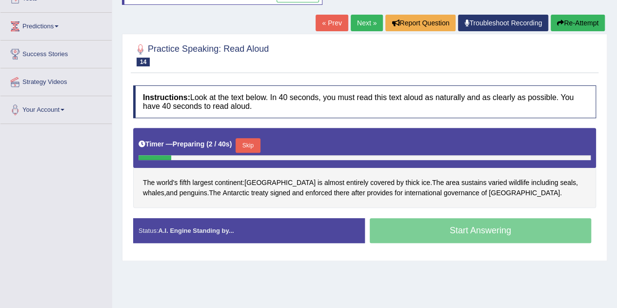
scroll to position [135, 0]
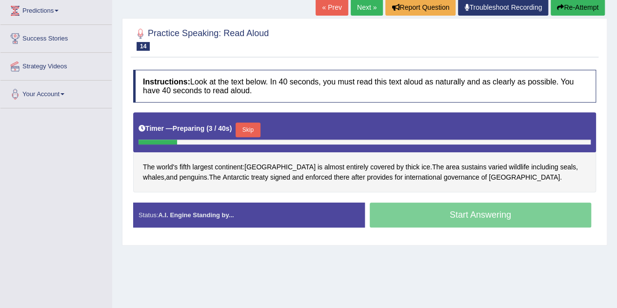
click at [253, 124] on button "Skip" at bounding box center [247, 129] width 24 height 15
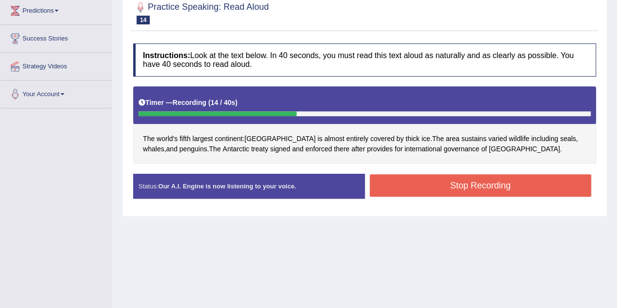
click at [481, 179] on button "Stop Recording" at bounding box center [480, 185] width 222 height 22
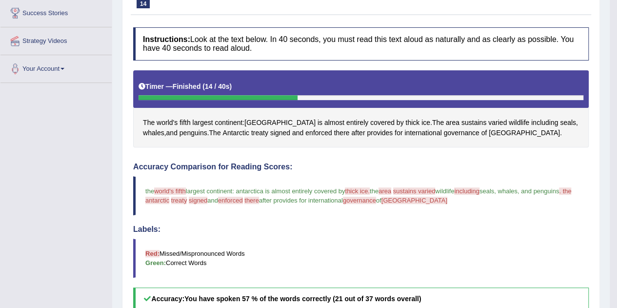
scroll to position [86, 0]
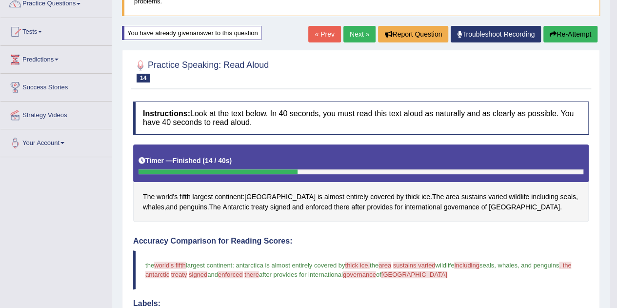
click at [572, 38] on button "Re-Attempt" at bounding box center [570, 34] width 54 height 17
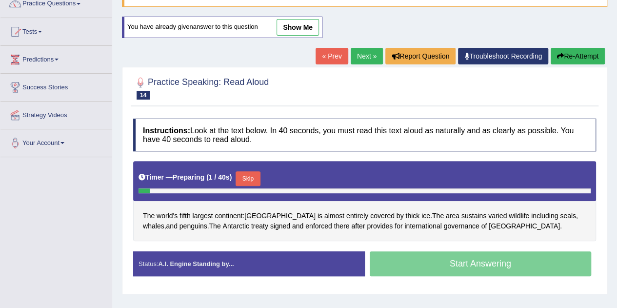
drag, startPoint x: 249, startPoint y: 173, endPoint x: 255, endPoint y: 164, distance: 10.8
click at [249, 174] on button "Skip" at bounding box center [247, 178] width 24 height 15
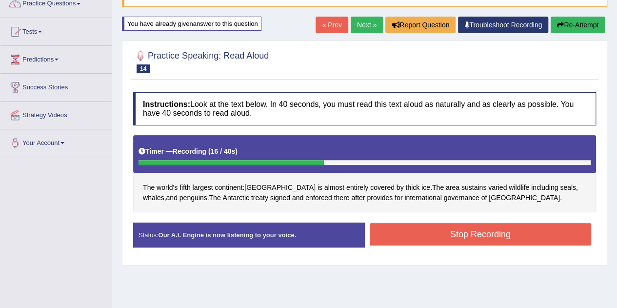
click at [403, 235] on button "Stop Recording" at bounding box center [480, 234] width 222 height 22
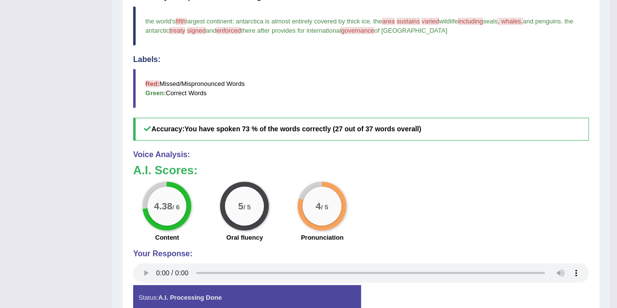
scroll to position [37, 0]
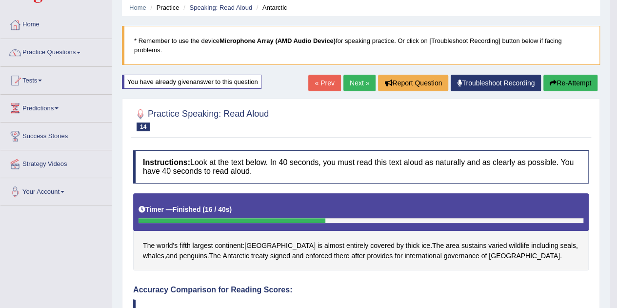
click at [368, 80] on link "Next »" at bounding box center [359, 83] width 32 height 17
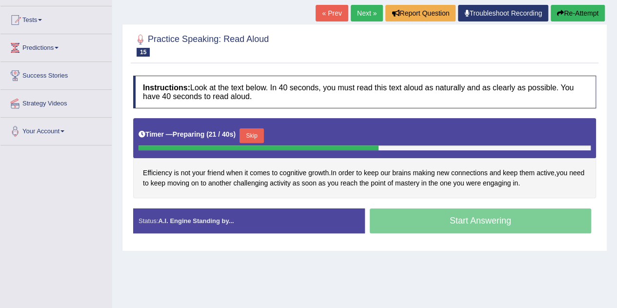
click at [254, 133] on button "Skip" at bounding box center [251, 135] width 24 height 15
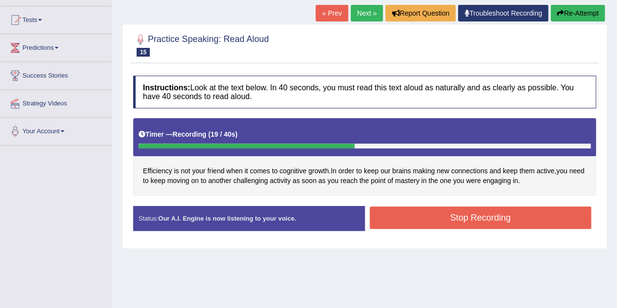
click at [406, 214] on button "Stop Recording" at bounding box center [480, 217] width 222 height 22
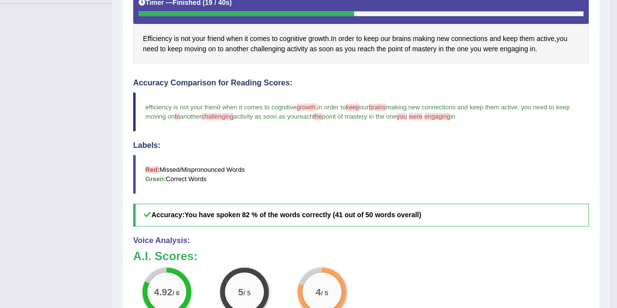
scroll to position [244, 0]
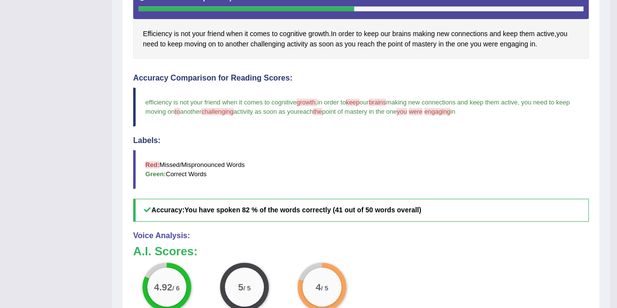
click at [507, 41] on span "engaging" at bounding box center [514, 44] width 28 height 10
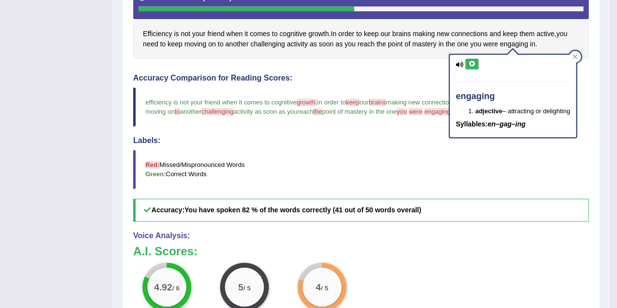
click at [474, 64] on icon at bounding box center [471, 64] width 7 height 6
click at [577, 57] on icon at bounding box center [574, 56] width 5 height 5
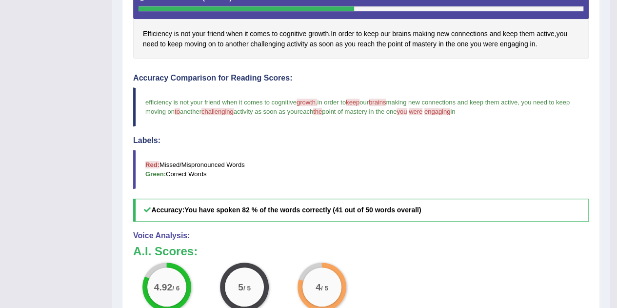
scroll to position [0, 0]
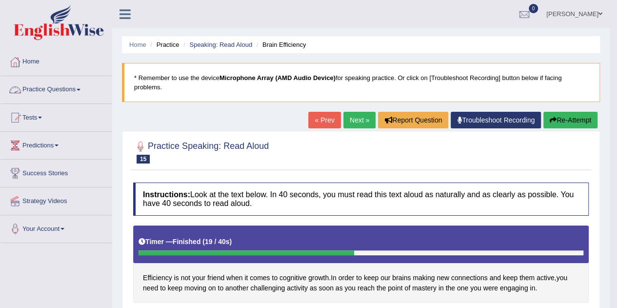
click at [70, 90] on link "Practice Questions" at bounding box center [55, 88] width 111 height 24
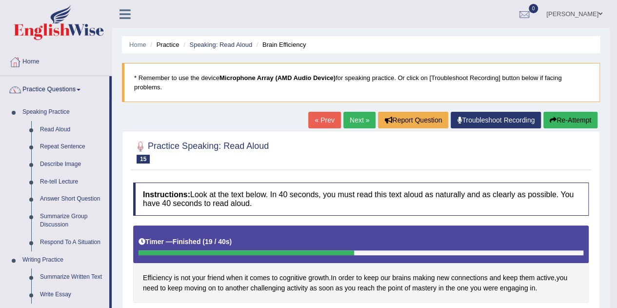
click at [59, 151] on link "Repeat Sentence" at bounding box center [73, 147] width 74 height 18
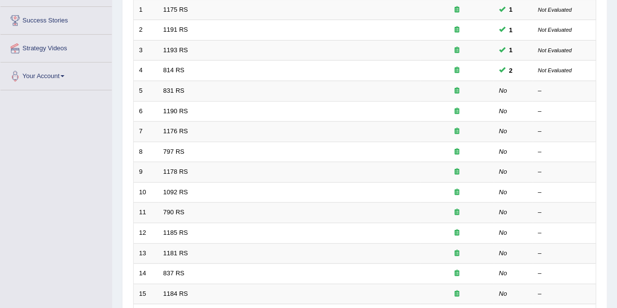
scroll to position [40, 0]
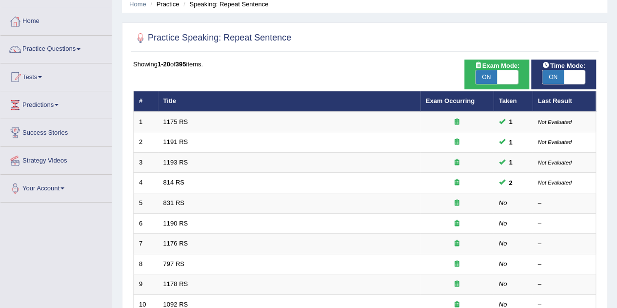
click at [175, 201] on link "831 RS" at bounding box center [173, 202] width 21 height 7
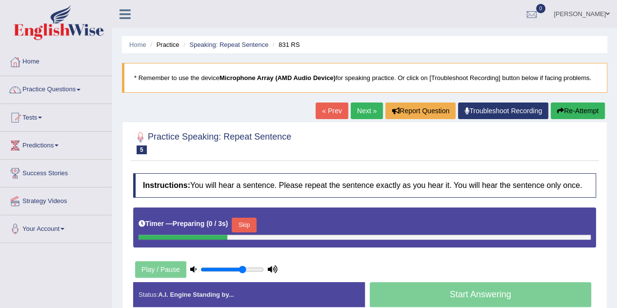
scroll to position [97, 0]
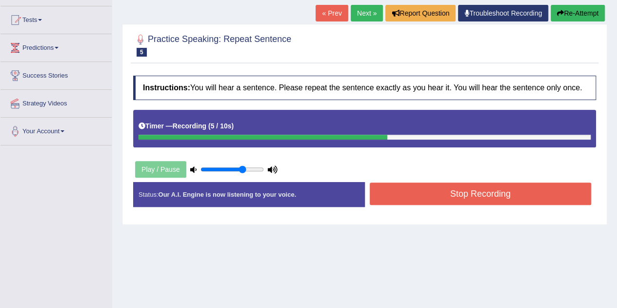
click at [447, 189] on button "Stop Recording" at bounding box center [480, 193] width 222 height 22
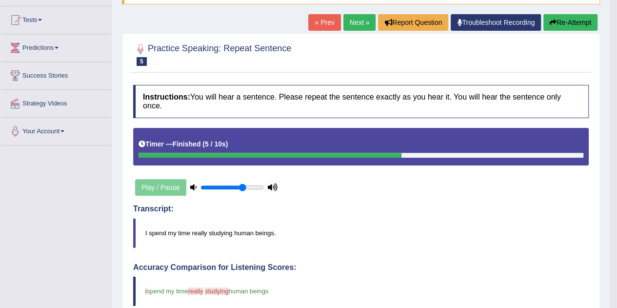
click at [359, 19] on link "Next »" at bounding box center [359, 22] width 32 height 17
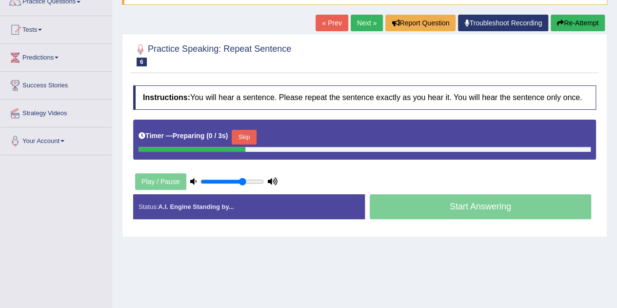
scroll to position [97, 0]
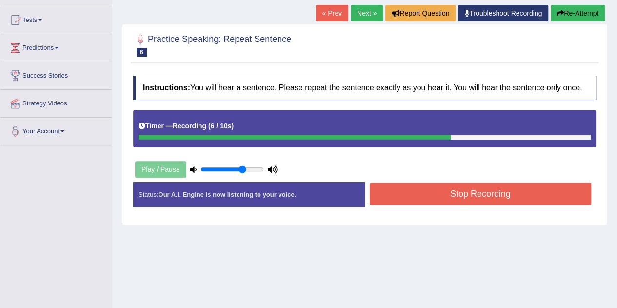
click at [493, 188] on button "Stop Recording" at bounding box center [480, 193] width 222 height 22
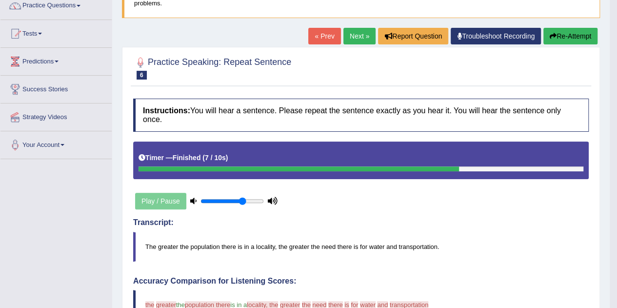
scroll to position [49, 0]
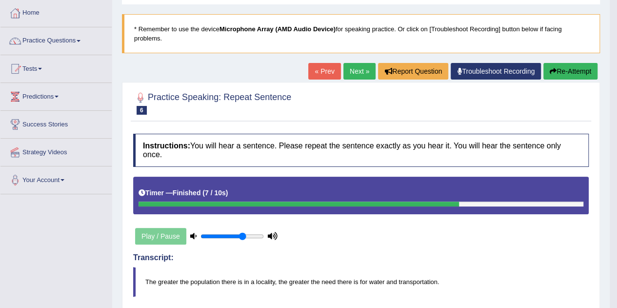
click at [571, 65] on button "Re-Attempt" at bounding box center [570, 71] width 54 height 17
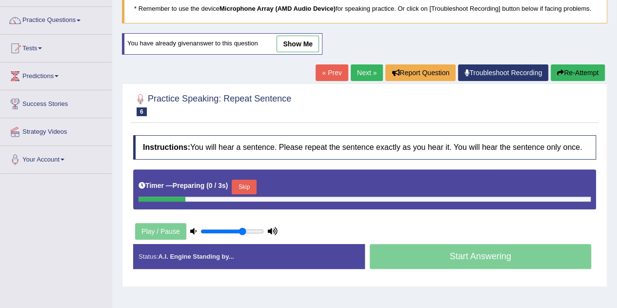
scroll to position [146, 0]
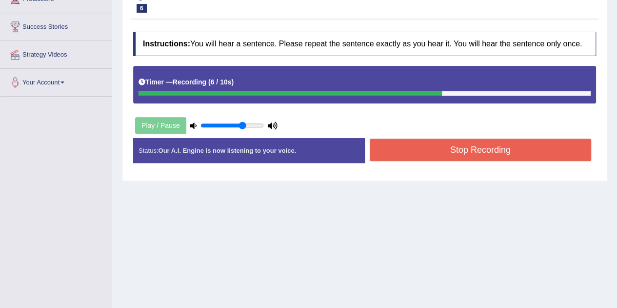
click at [457, 151] on button "Stop Recording" at bounding box center [480, 149] width 222 height 22
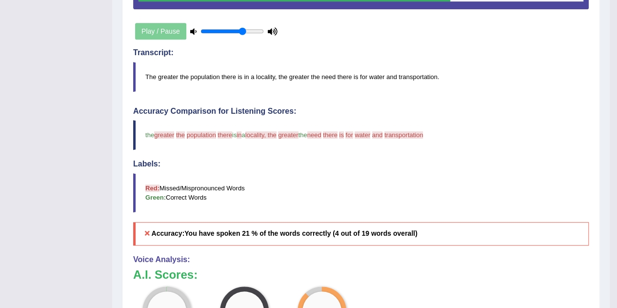
scroll to position [195, 0]
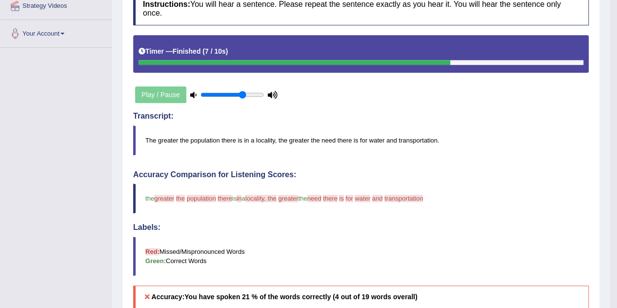
click at [154, 89] on div "Play / Pause" at bounding box center [206, 94] width 146 height 24
click at [154, 90] on div "Play / Pause" at bounding box center [206, 94] width 146 height 24
drag, startPoint x: 249, startPoint y: 91, endPoint x: 278, endPoint y: 91, distance: 28.8
type input "1"
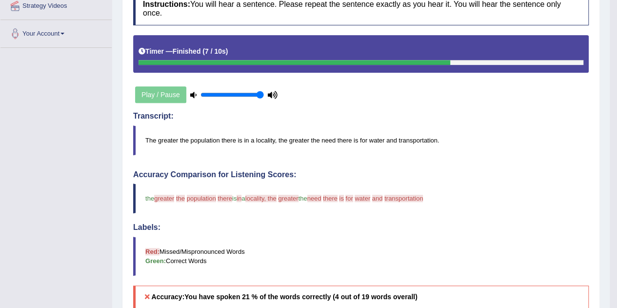
click at [264, 91] on input "range" at bounding box center [231, 95] width 63 height 8
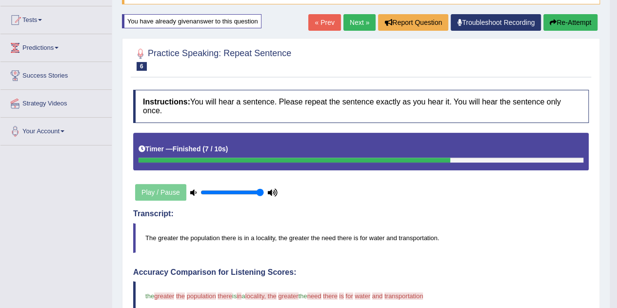
click at [0, 0] on icon at bounding box center [0, 0] width 0 height 0
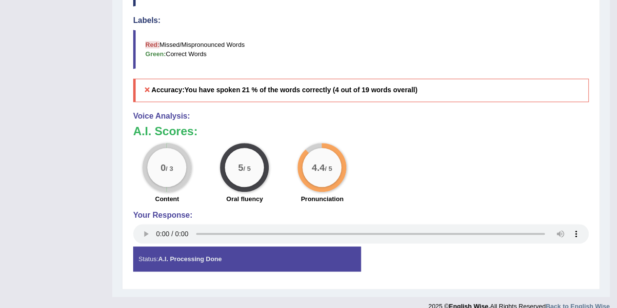
scroll to position [411, 0]
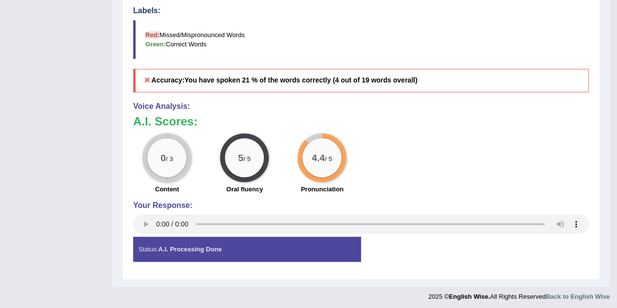
click at [188, 248] on strong "A.I. Processing Done" at bounding box center [189, 248] width 63 height 7
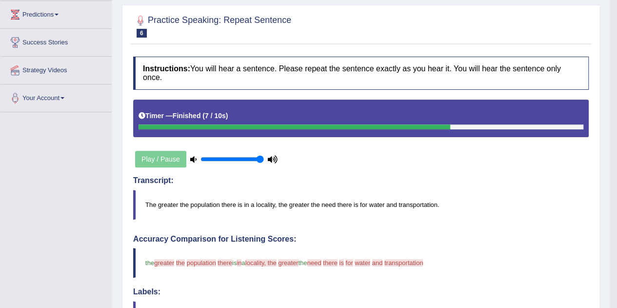
scroll to position [119, 0]
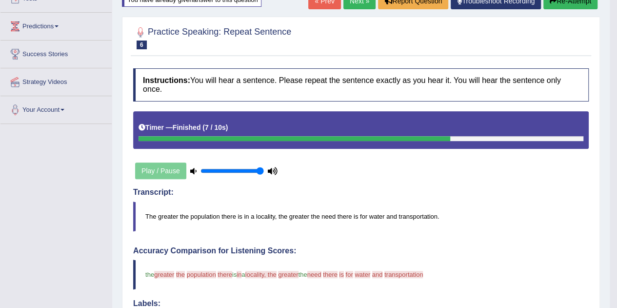
click at [164, 168] on div "Play / Pause" at bounding box center [206, 170] width 146 height 24
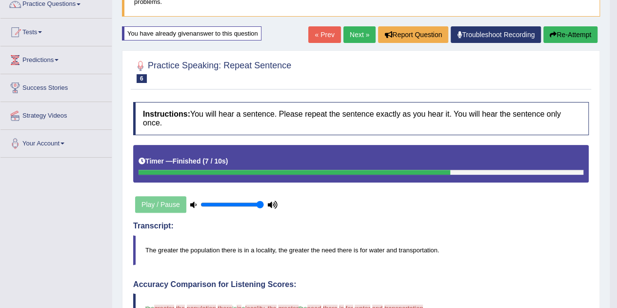
scroll to position [70, 0]
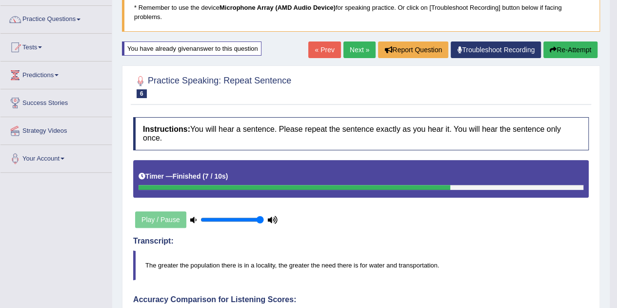
click at [363, 47] on link "Next »" at bounding box center [359, 49] width 32 height 17
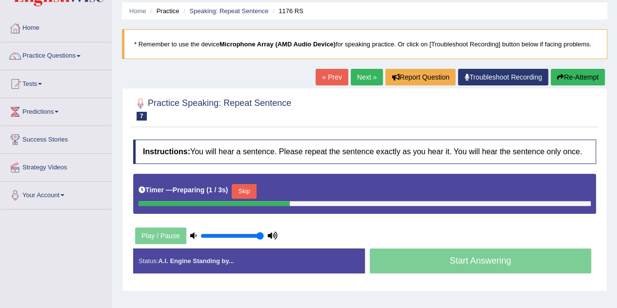
scroll to position [97, 0]
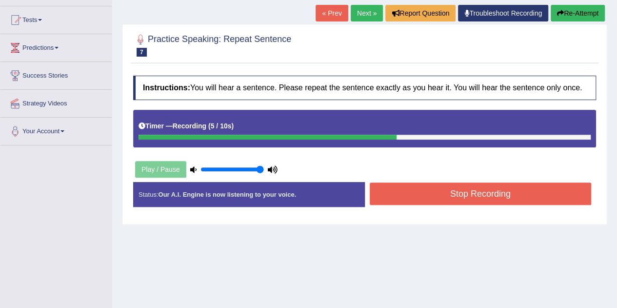
click at [425, 202] on button "Stop Recording" at bounding box center [480, 193] width 222 height 22
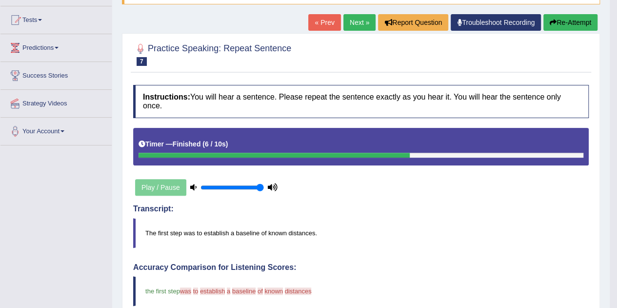
click at [559, 20] on button "Re-Attempt" at bounding box center [570, 22] width 54 height 17
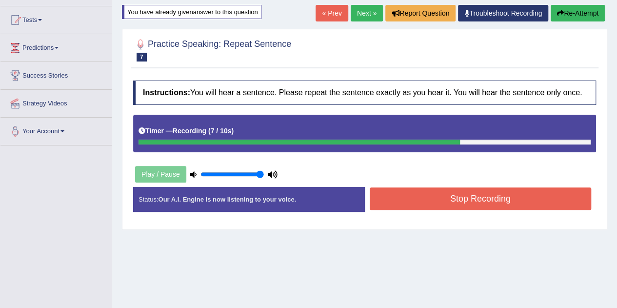
click at [434, 192] on button "Stop Recording" at bounding box center [480, 198] width 222 height 22
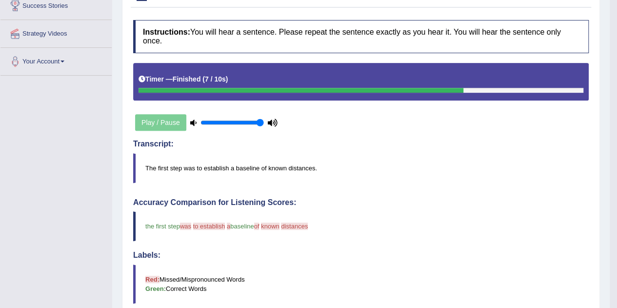
scroll to position [97, 0]
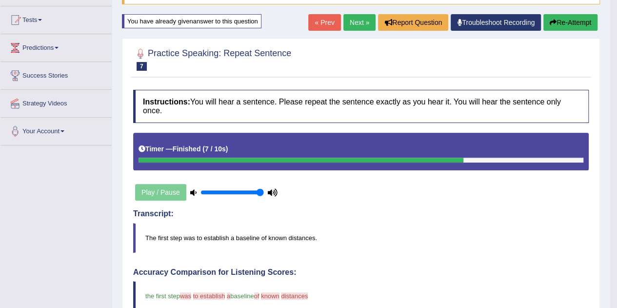
click at [350, 16] on link "Next »" at bounding box center [359, 22] width 32 height 17
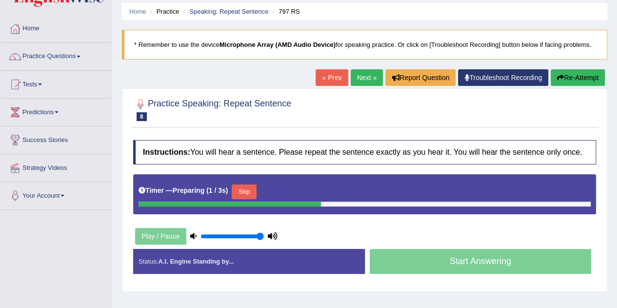
scroll to position [49, 0]
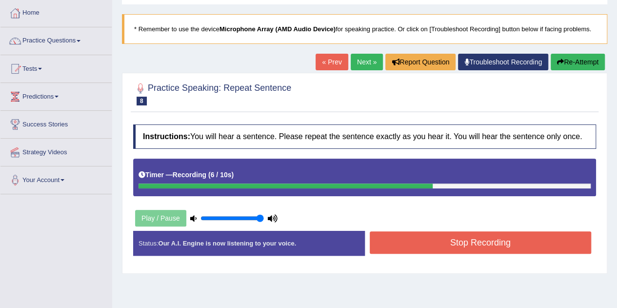
click at [437, 235] on button "Stop Recording" at bounding box center [480, 242] width 222 height 22
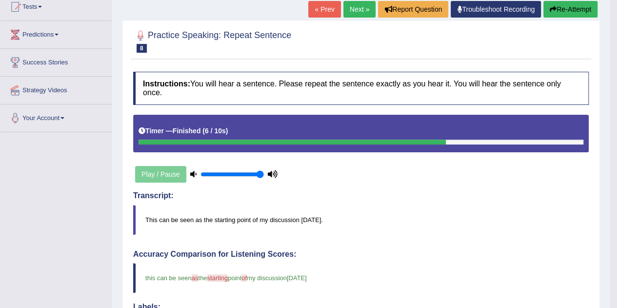
scroll to position [97, 0]
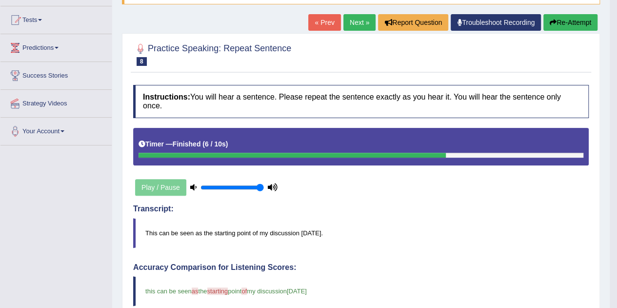
click at [349, 26] on link "Next »" at bounding box center [359, 22] width 32 height 17
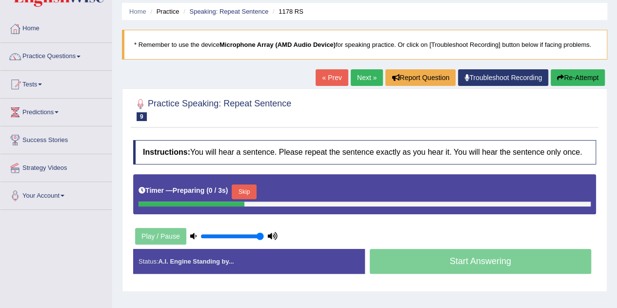
scroll to position [49, 0]
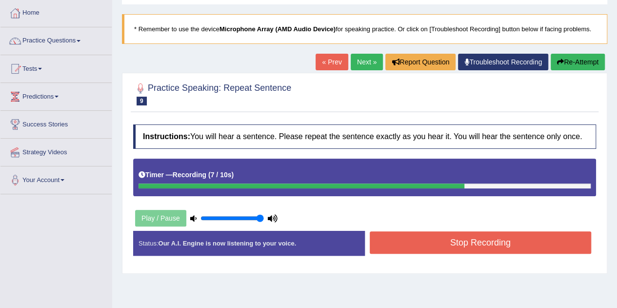
click at [417, 246] on button "Stop Recording" at bounding box center [480, 242] width 222 height 22
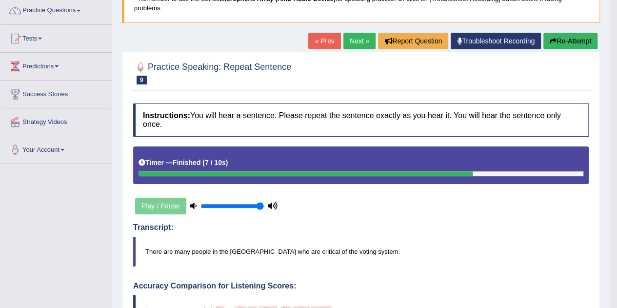
scroll to position [0, 0]
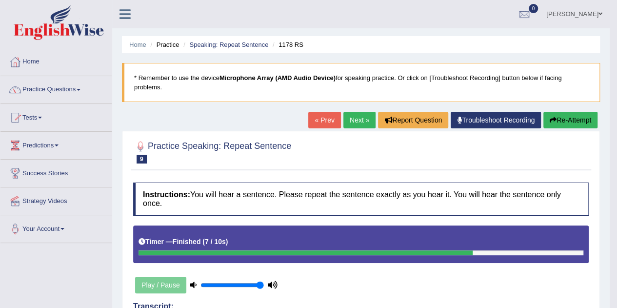
click at [356, 124] on link "Next »" at bounding box center [359, 120] width 32 height 17
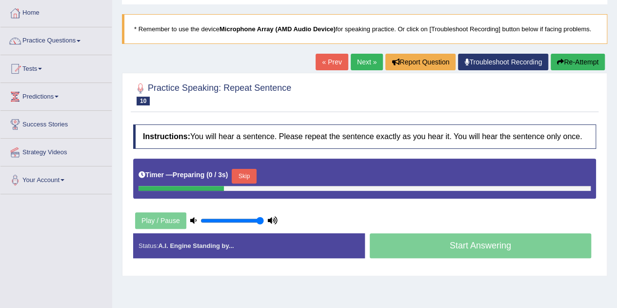
scroll to position [49, 0]
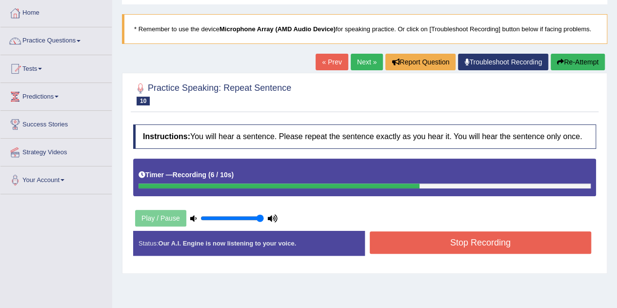
click at [481, 234] on button "Stop Recording" at bounding box center [480, 242] width 222 height 22
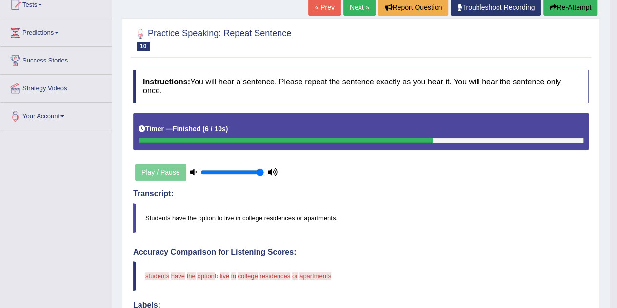
scroll to position [97, 0]
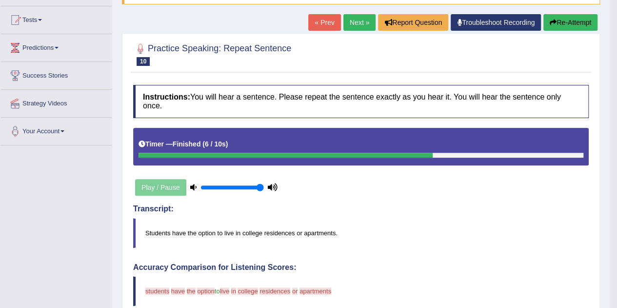
click at [559, 23] on button "Re-Attempt" at bounding box center [570, 22] width 54 height 17
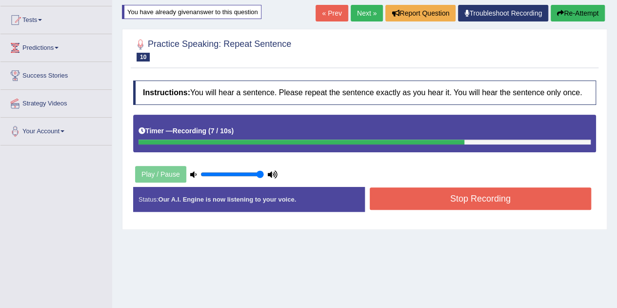
click at [494, 201] on button "Stop Recording" at bounding box center [480, 198] width 222 height 22
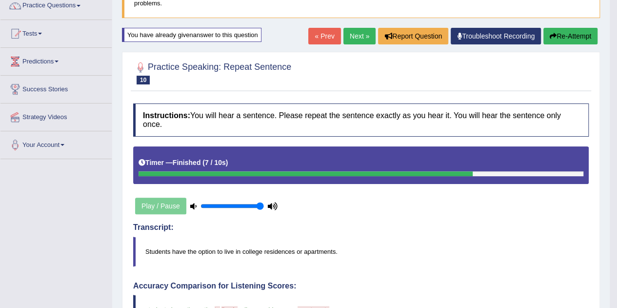
scroll to position [49, 0]
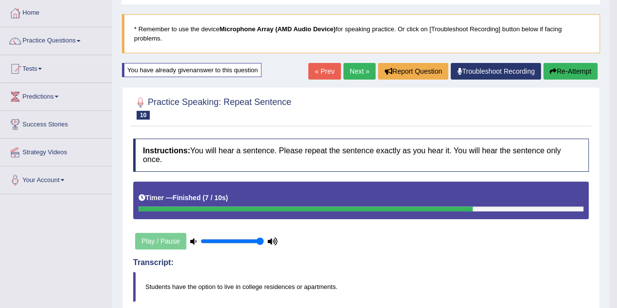
click at [353, 68] on link "Next »" at bounding box center [359, 71] width 32 height 17
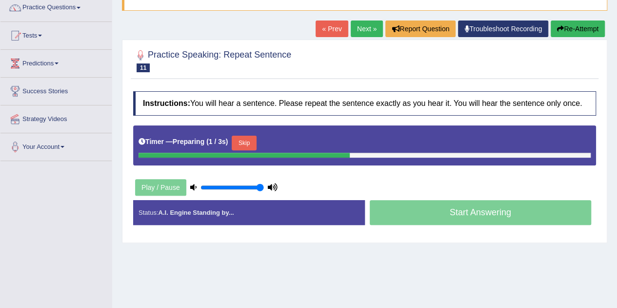
scroll to position [97, 0]
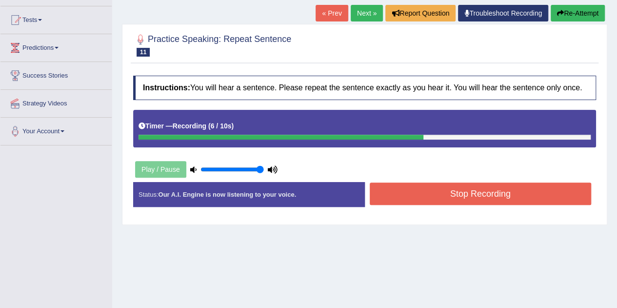
click at [454, 192] on button "Stop Recording" at bounding box center [480, 193] width 222 height 22
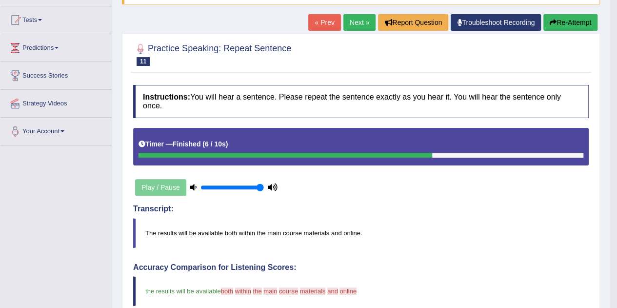
click at [348, 20] on link "Next »" at bounding box center [359, 22] width 32 height 17
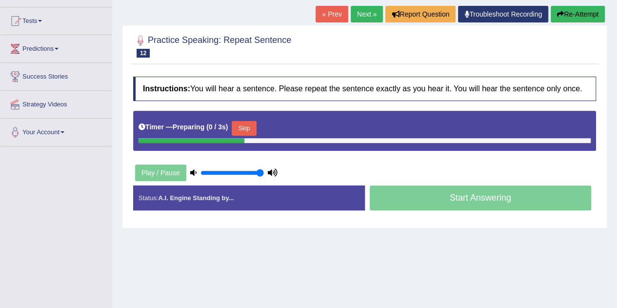
scroll to position [97, 0]
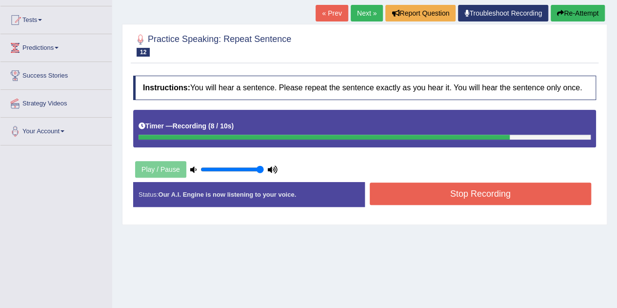
click at [416, 199] on button "Stop Recording" at bounding box center [480, 193] width 222 height 22
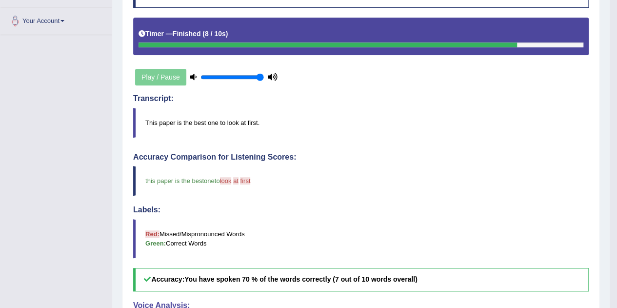
scroll to position [49, 0]
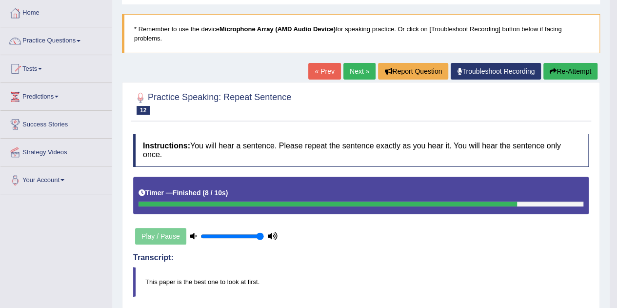
click at [349, 77] on link "Next »" at bounding box center [359, 71] width 32 height 17
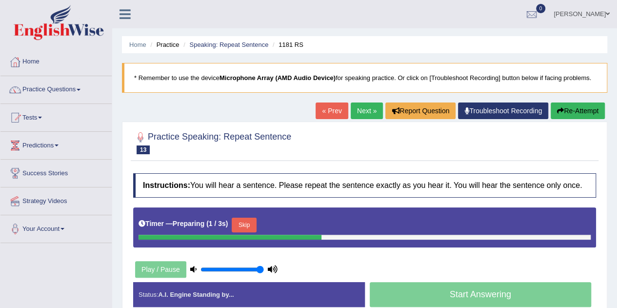
scroll to position [97, 0]
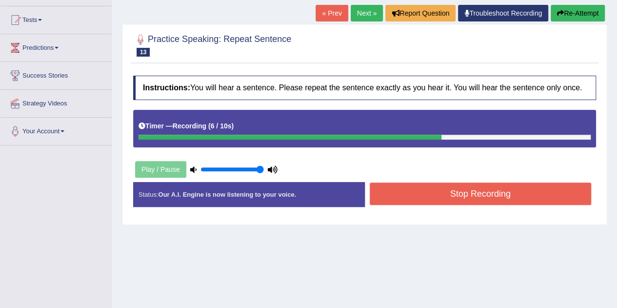
click at [459, 197] on button "Stop Recording" at bounding box center [480, 193] width 222 height 22
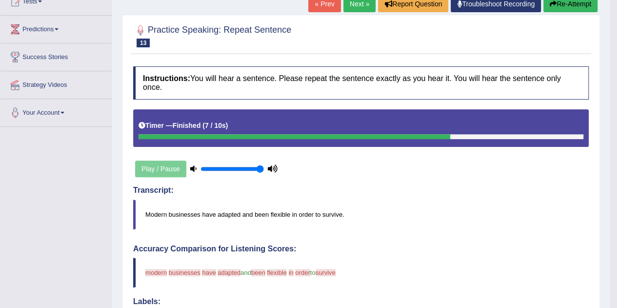
scroll to position [65, 0]
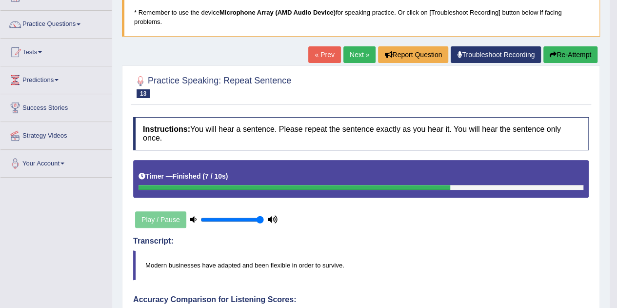
click at [570, 54] on button "Re-Attempt" at bounding box center [570, 54] width 54 height 17
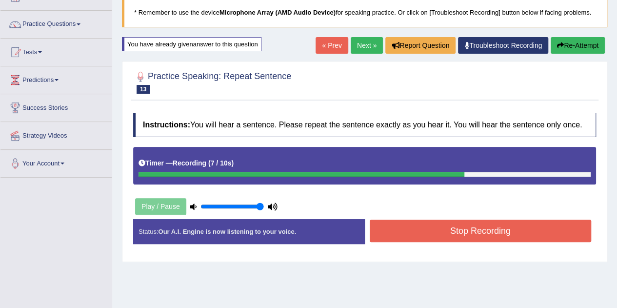
click at [510, 227] on button "Stop Recording" at bounding box center [480, 230] width 222 height 22
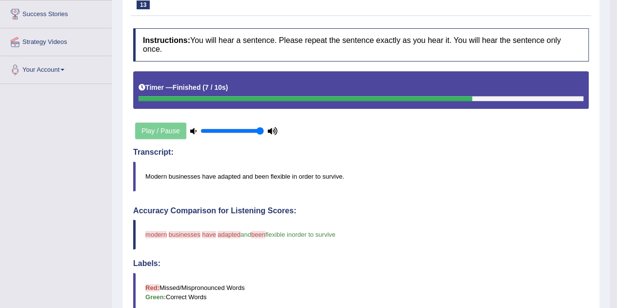
scroll to position [17, 0]
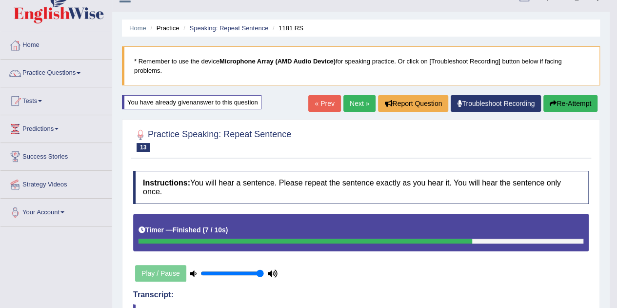
click at [356, 102] on link "Next »" at bounding box center [359, 103] width 32 height 17
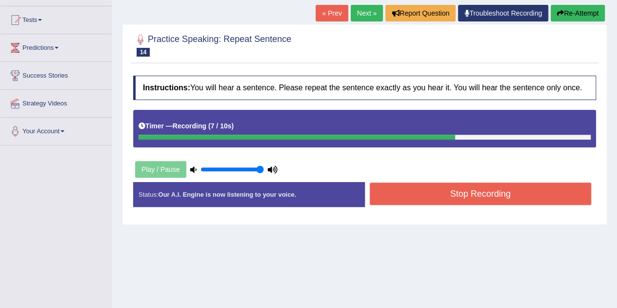
click at [477, 195] on button "Stop Recording" at bounding box center [480, 193] width 222 height 22
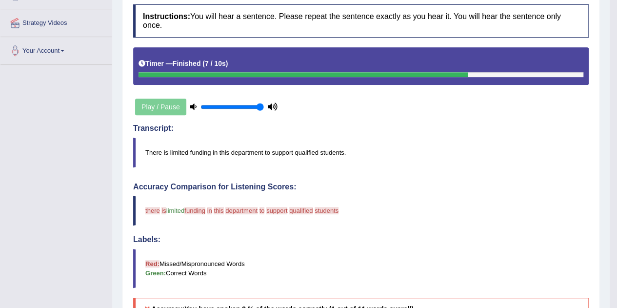
scroll to position [97, 0]
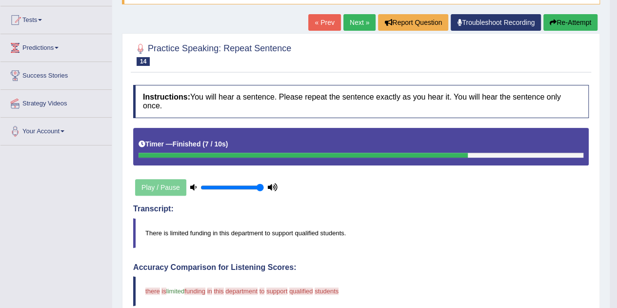
click at [590, 22] on button "Re-Attempt" at bounding box center [570, 22] width 54 height 17
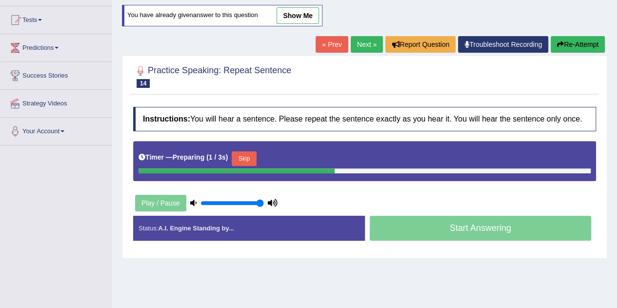
click at [251, 157] on button "Skip" at bounding box center [244, 158] width 24 height 15
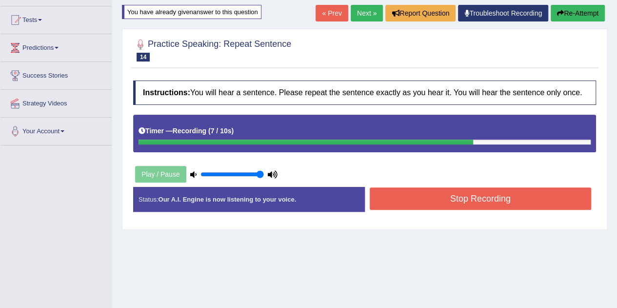
click at [419, 195] on button "Stop Recording" at bounding box center [480, 198] width 222 height 22
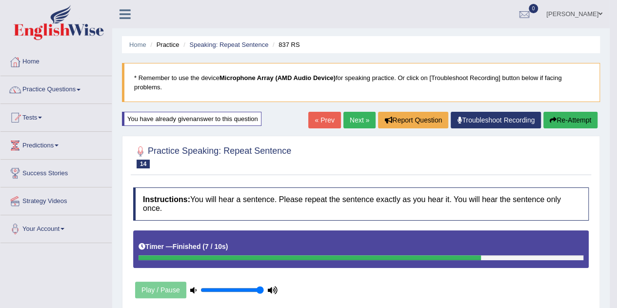
click at [362, 119] on link "Next »" at bounding box center [359, 120] width 32 height 17
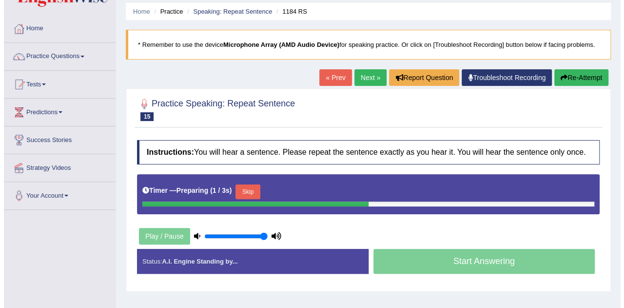
scroll to position [49, 0]
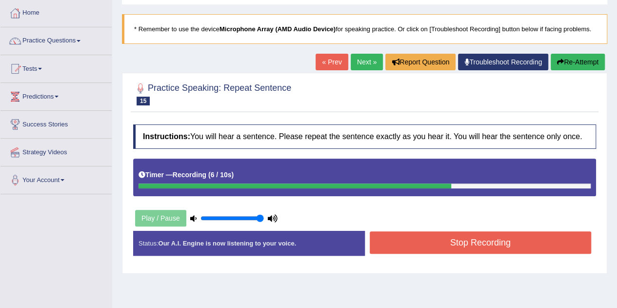
click at [409, 234] on button "Stop Recording" at bounding box center [480, 242] width 222 height 22
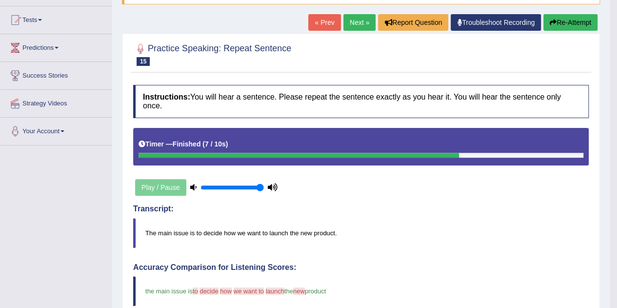
scroll to position [97, 0]
click at [348, 23] on link "Next »" at bounding box center [359, 22] width 32 height 17
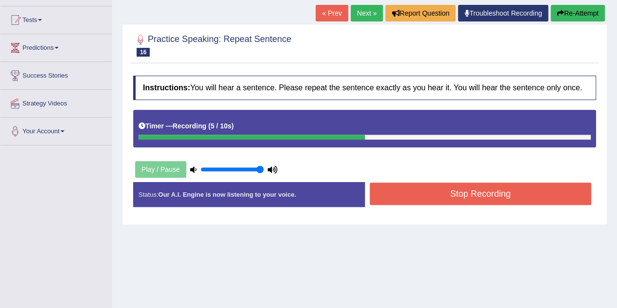
click at [437, 183] on button "Stop Recording" at bounding box center [480, 193] width 222 height 22
